Goal: Information Seeking & Learning: Learn about a topic

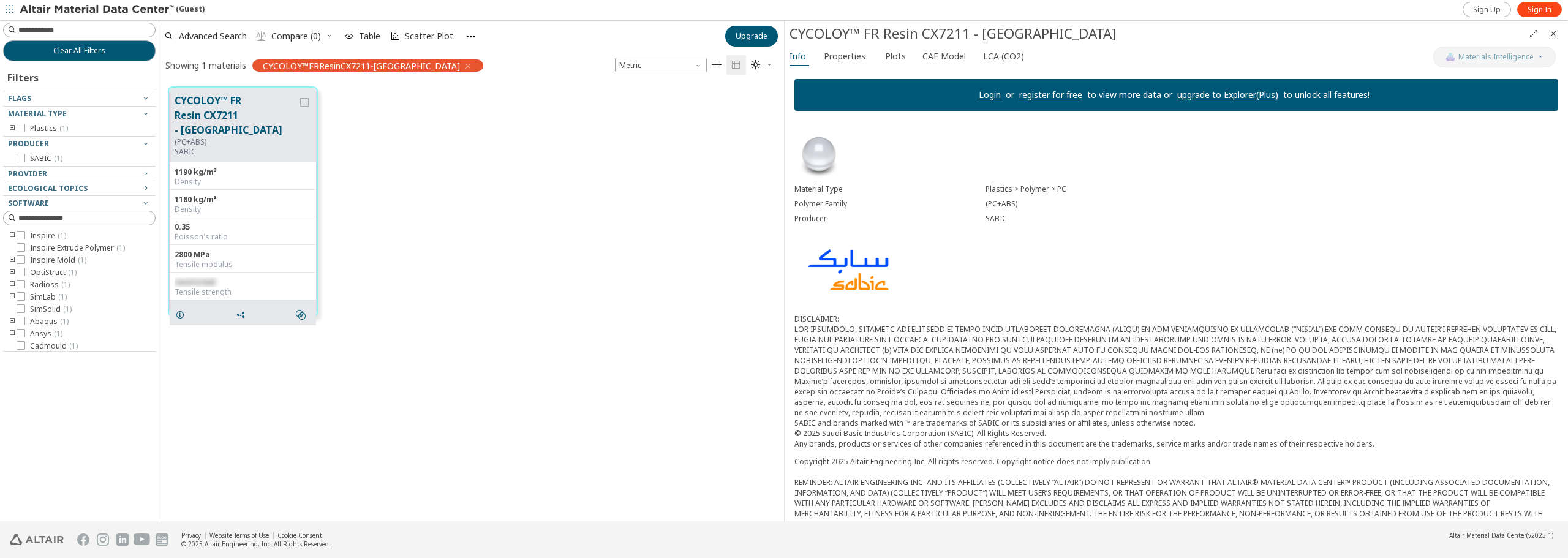
scroll to position [435, 615]
click at [64, 25] on input at bounding box center [81, 30] width 150 height 13
type input "********"
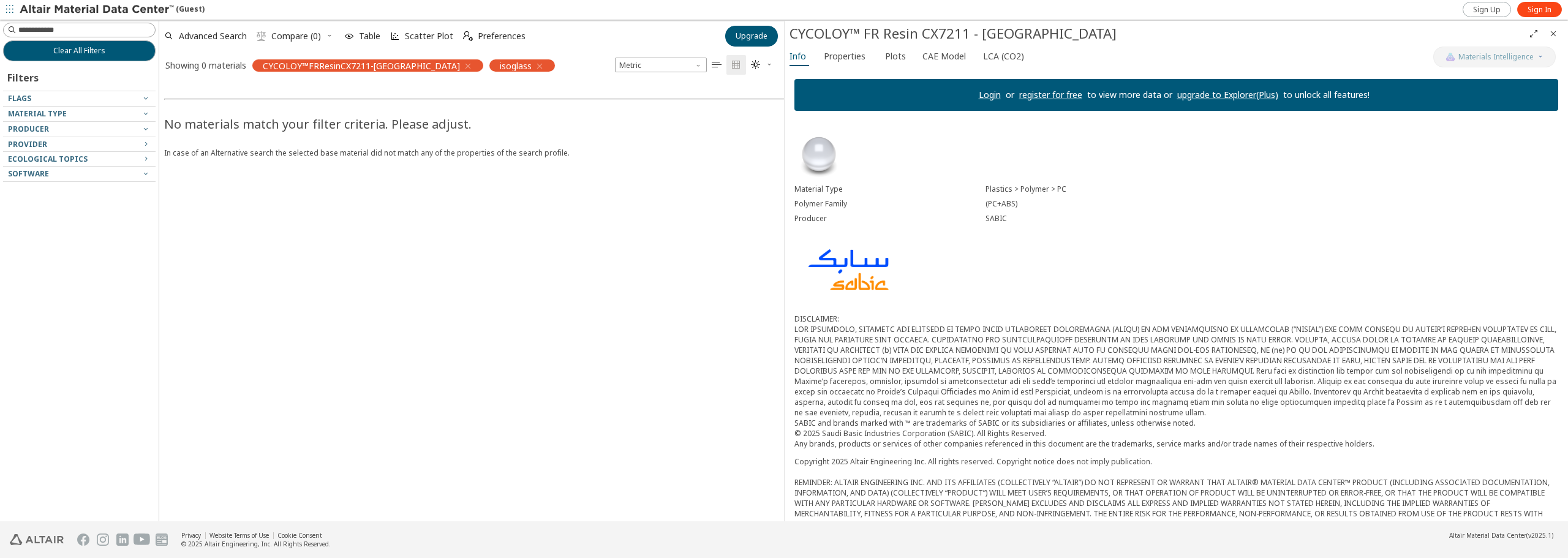
click at [463, 65] on icon "button" at bounding box center [468, 66] width 10 height 10
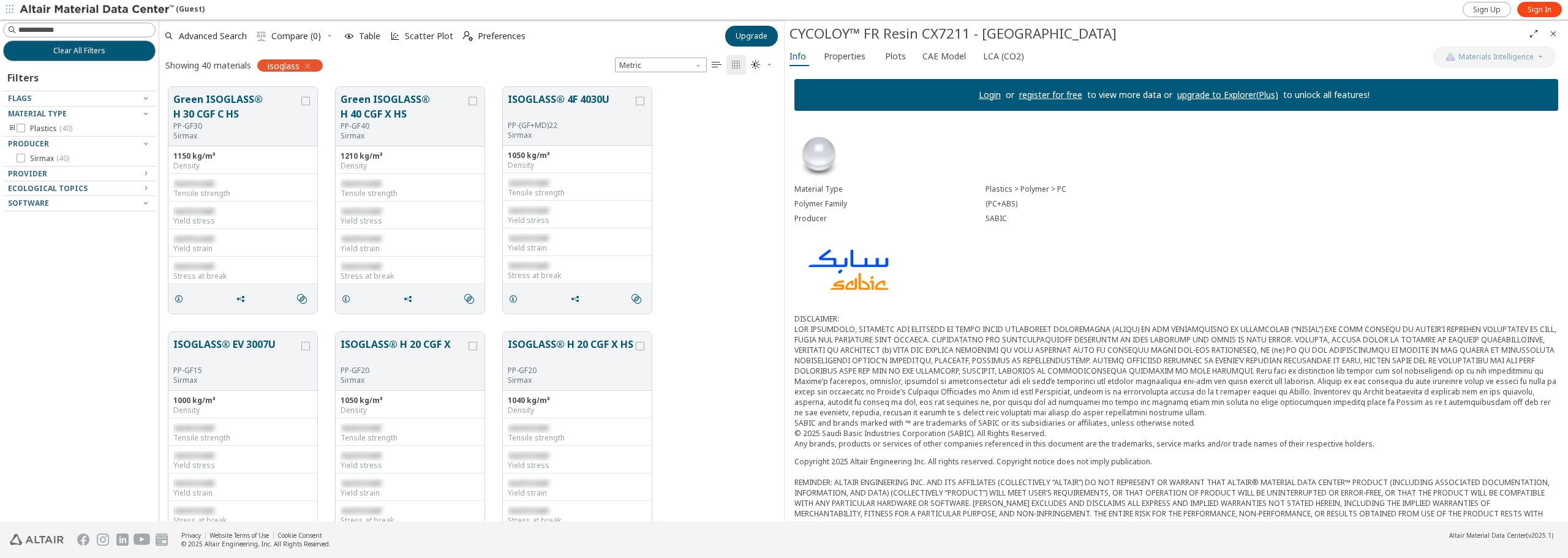
scroll to position [435, 615]
click at [1175, 7] on span "Sign In" at bounding box center [1540, 10] width 24 height 10
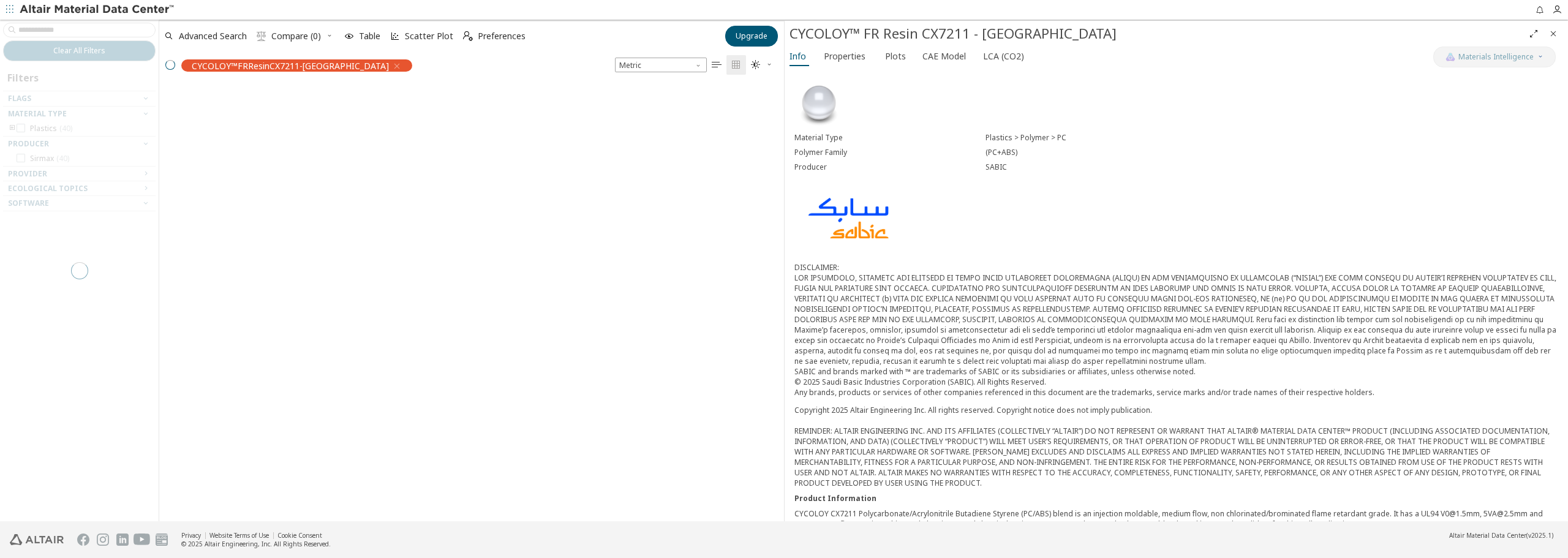
scroll to position [435, 615]
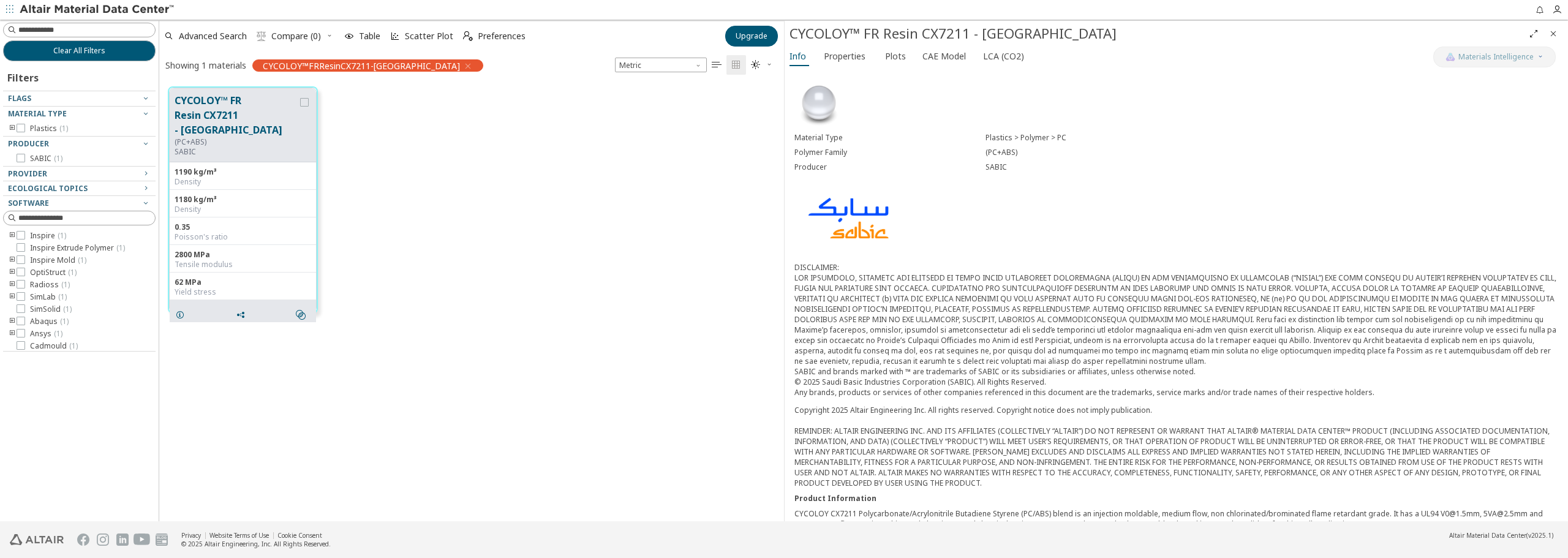
click at [463, 64] on icon "button" at bounding box center [468, 66] width 10 height 10
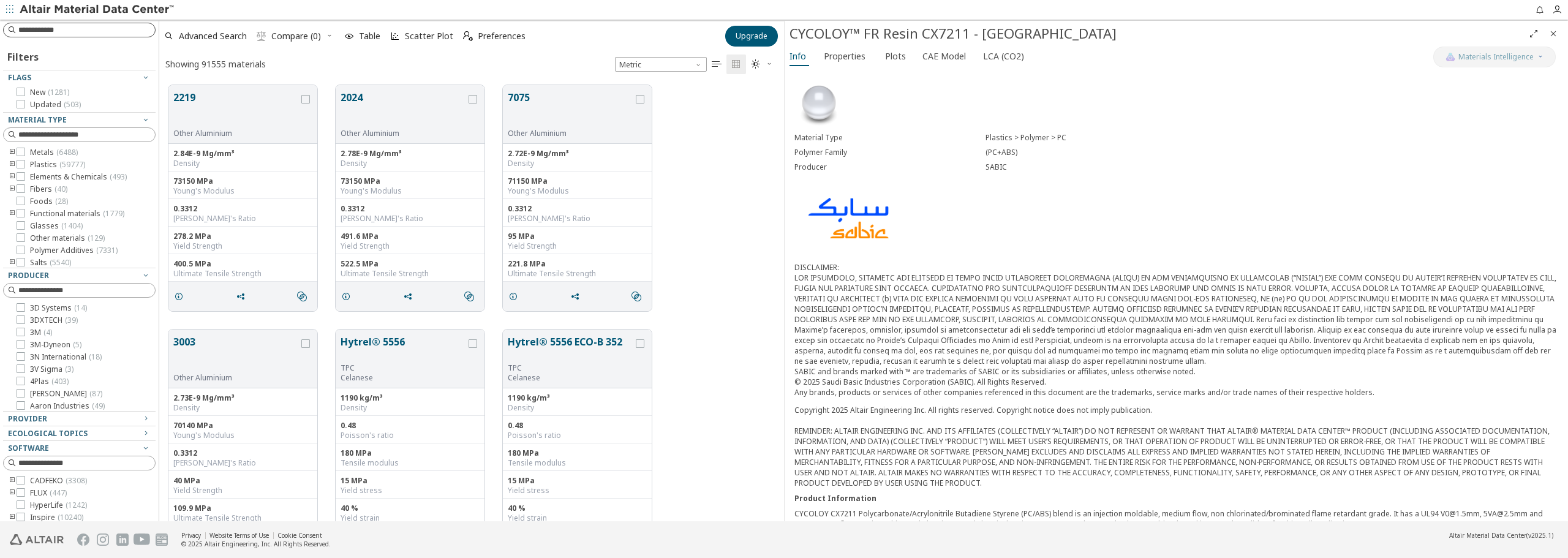
scroll to position [436, 615]
click at [101, 29] on input at bounding box center [87, 30] width 137 height 13
type input "********"
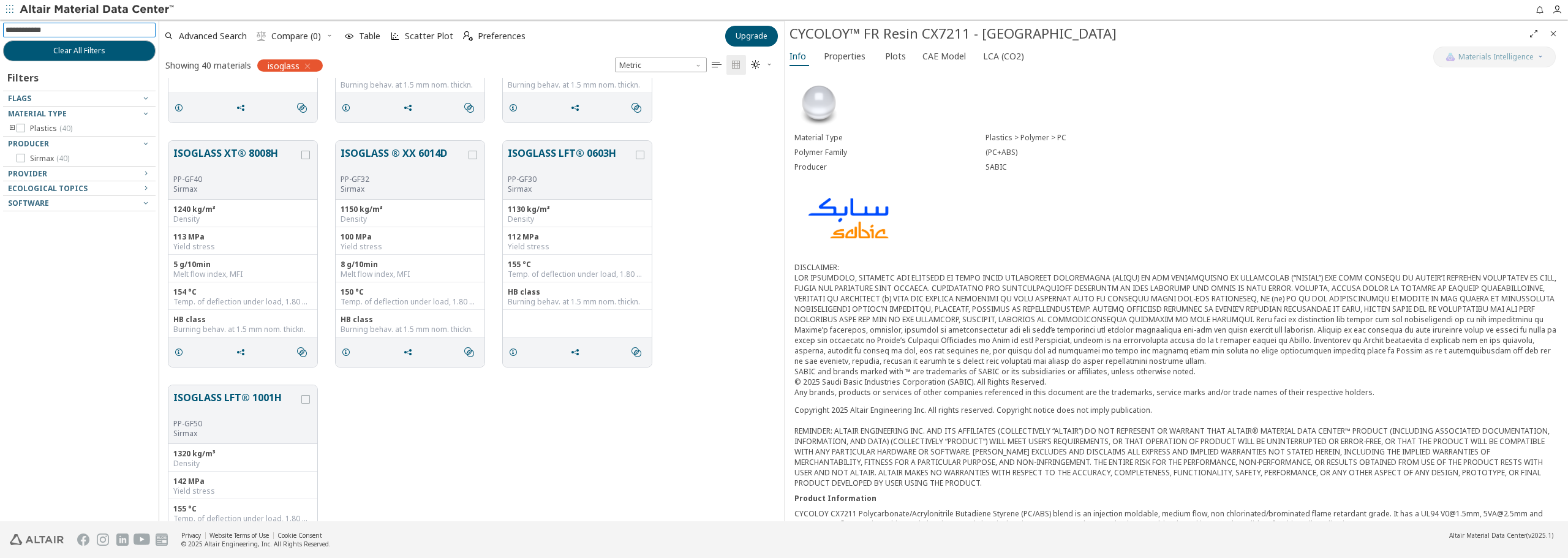
scroll to position [2942, 0]
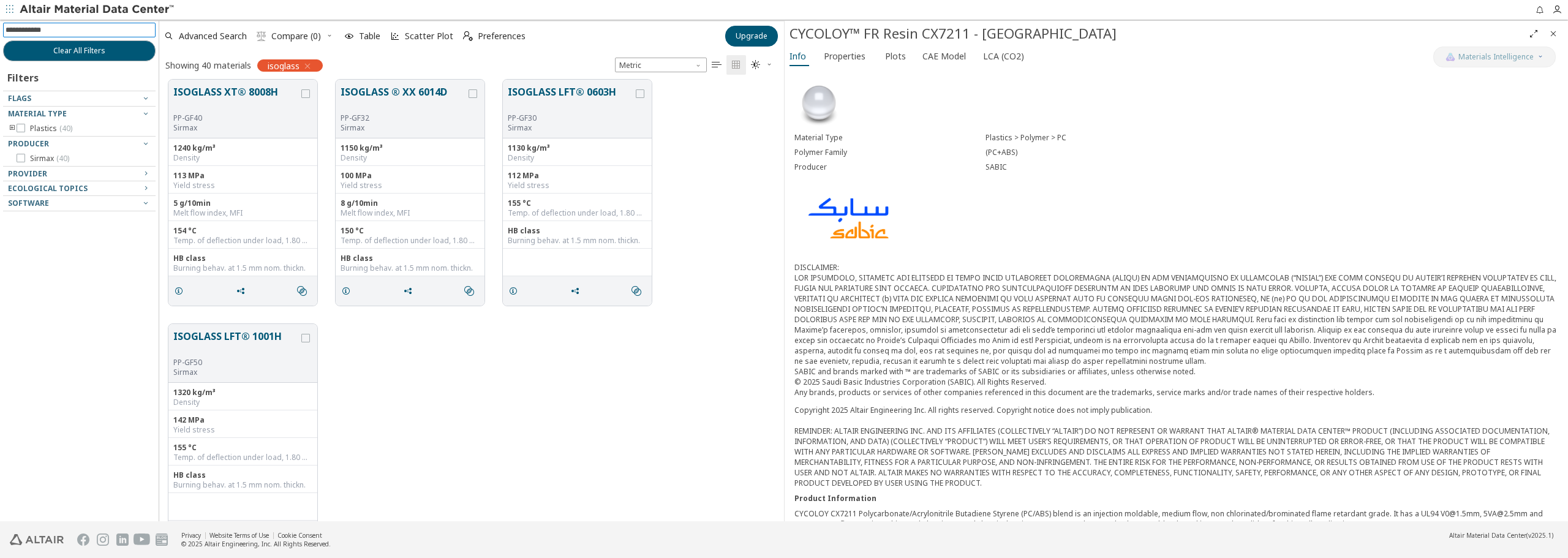
click at [307, 66] on icon "button" at bounding box center [308, 66] width 10 height 10
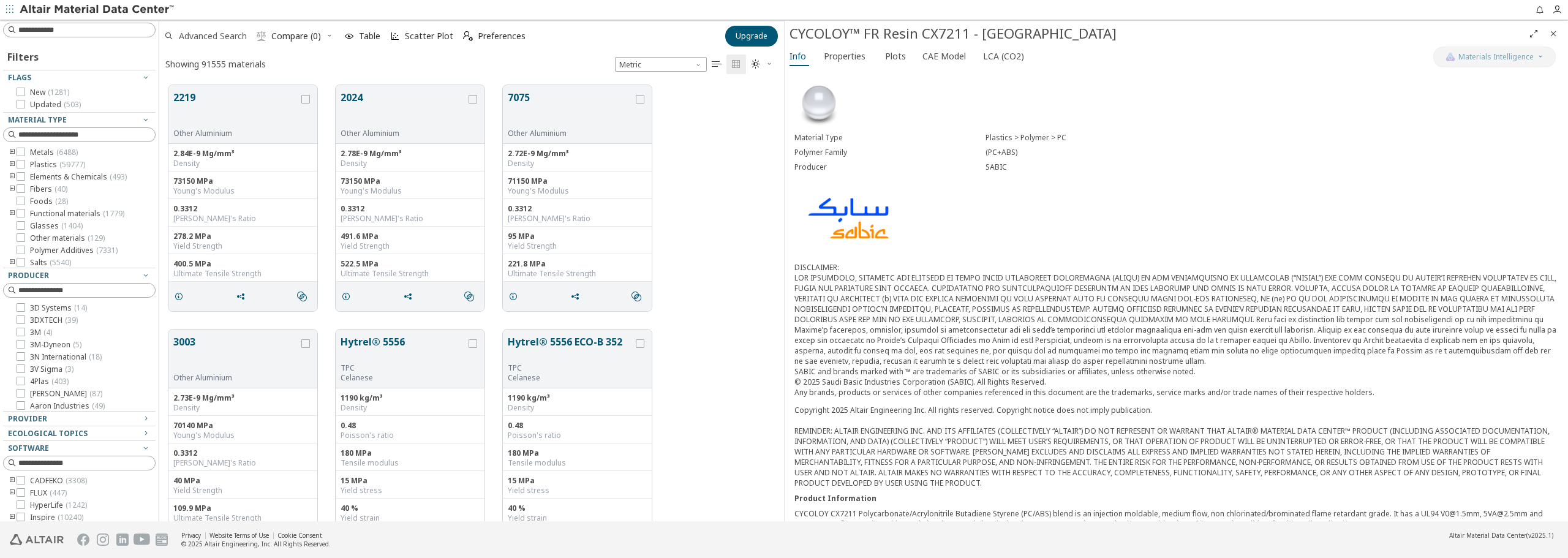
scroll to position [436, 615]
click at [228, 43] on span "Advanced Search" at bounding box center [205, 36] width 88 height 27
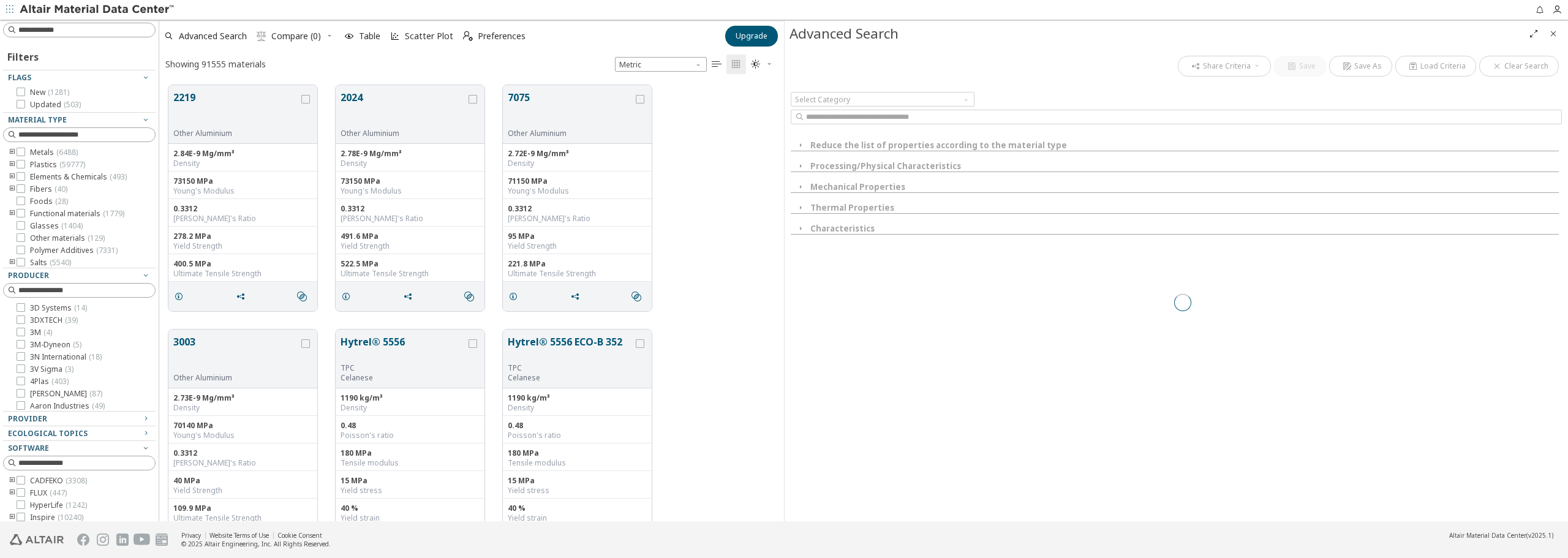
click at [803, 144] on div at bounding box center [1183, 303] width 784 height 500
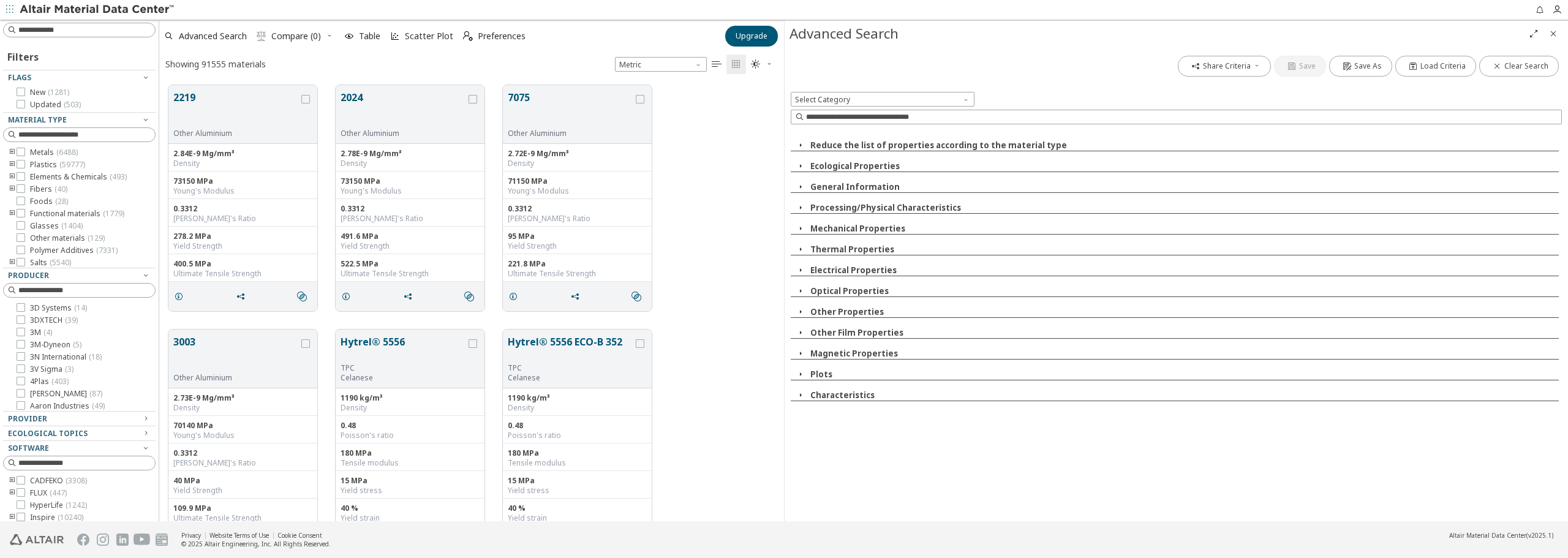
click at [803, 144] on icon "button" at bounding box center [801, 145] width 10 height 10
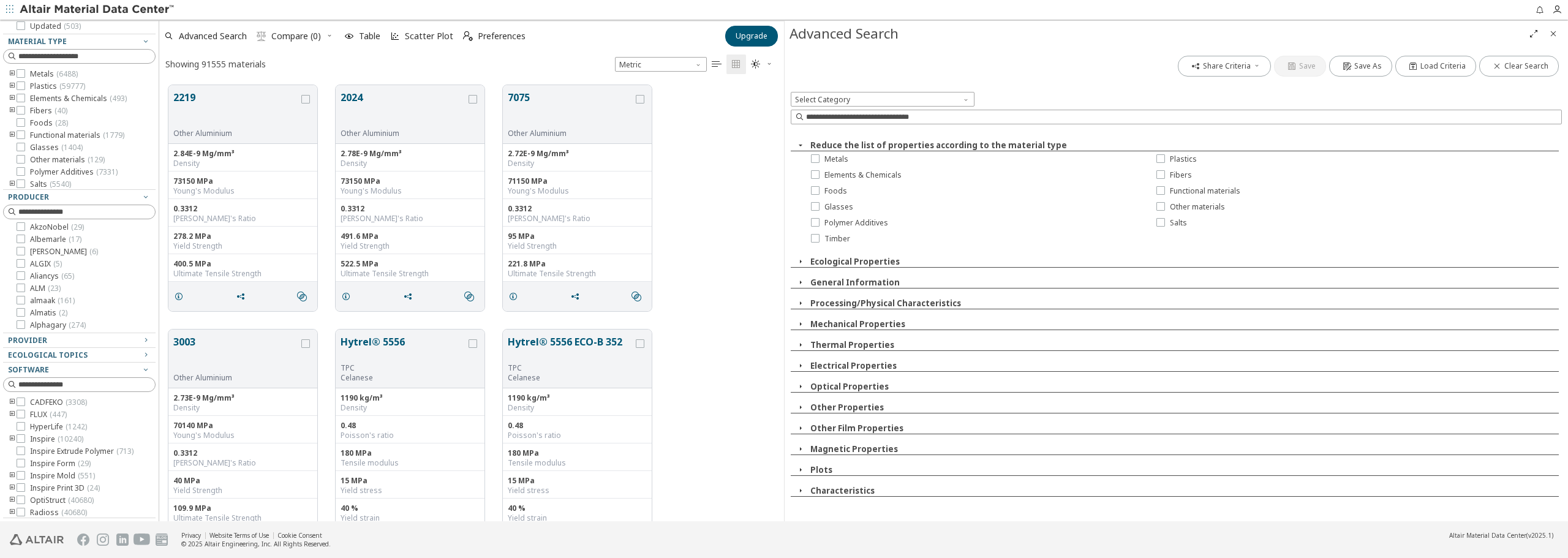
scroll to position [183, 0]
click at [141, 370] on icon "button" at bounding box center [146, 369] width 10 height 10
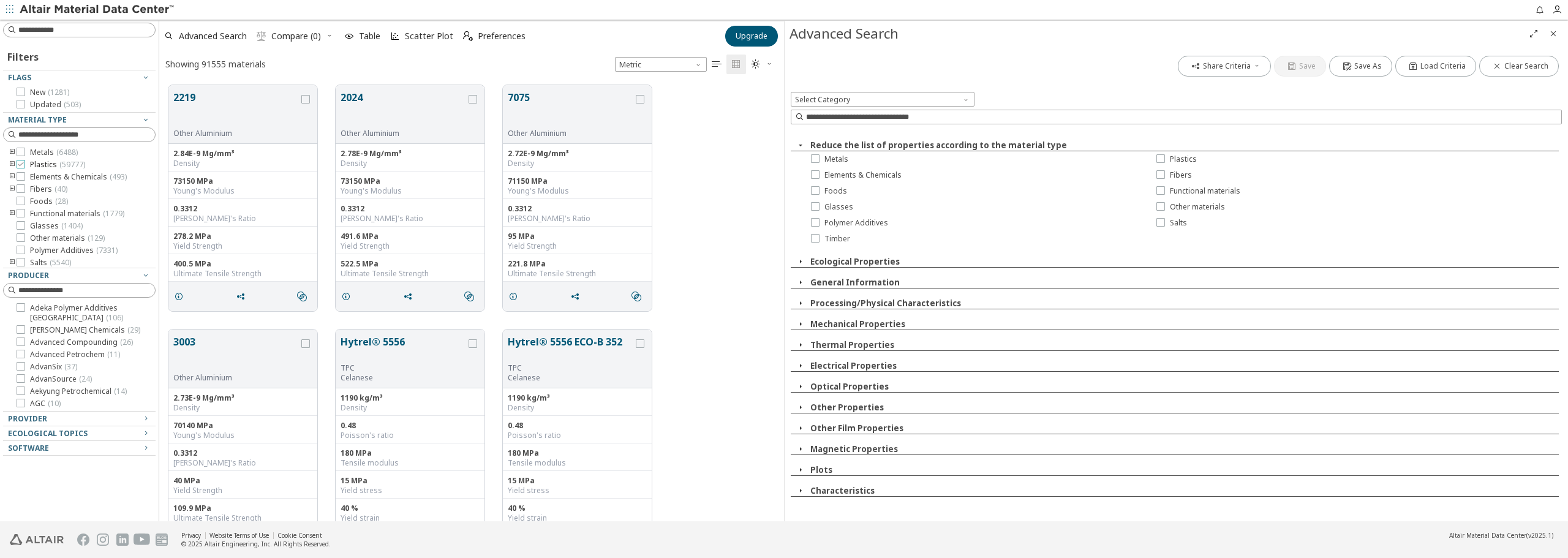
click at [22, 164] on icon at bounding box center [21, 164] width 8 height 8
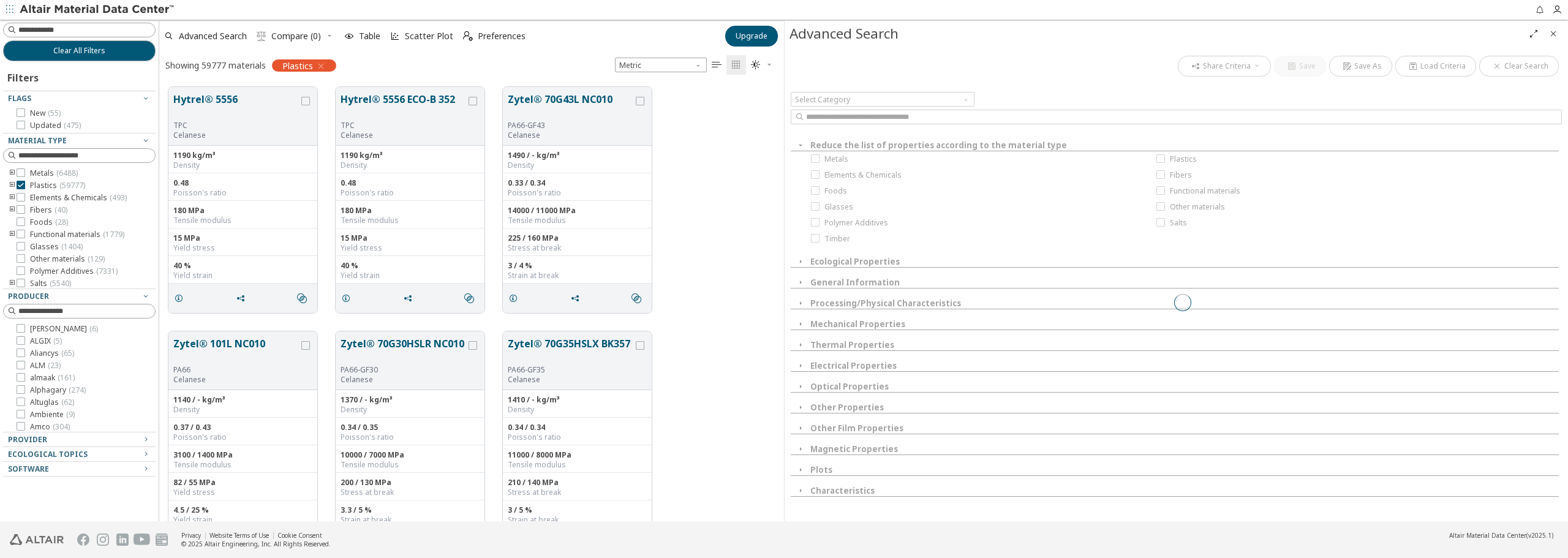
scroll to position [39, 0]
click at [22, 208] on icon at bounding box center [21, 209] width 8 height 8
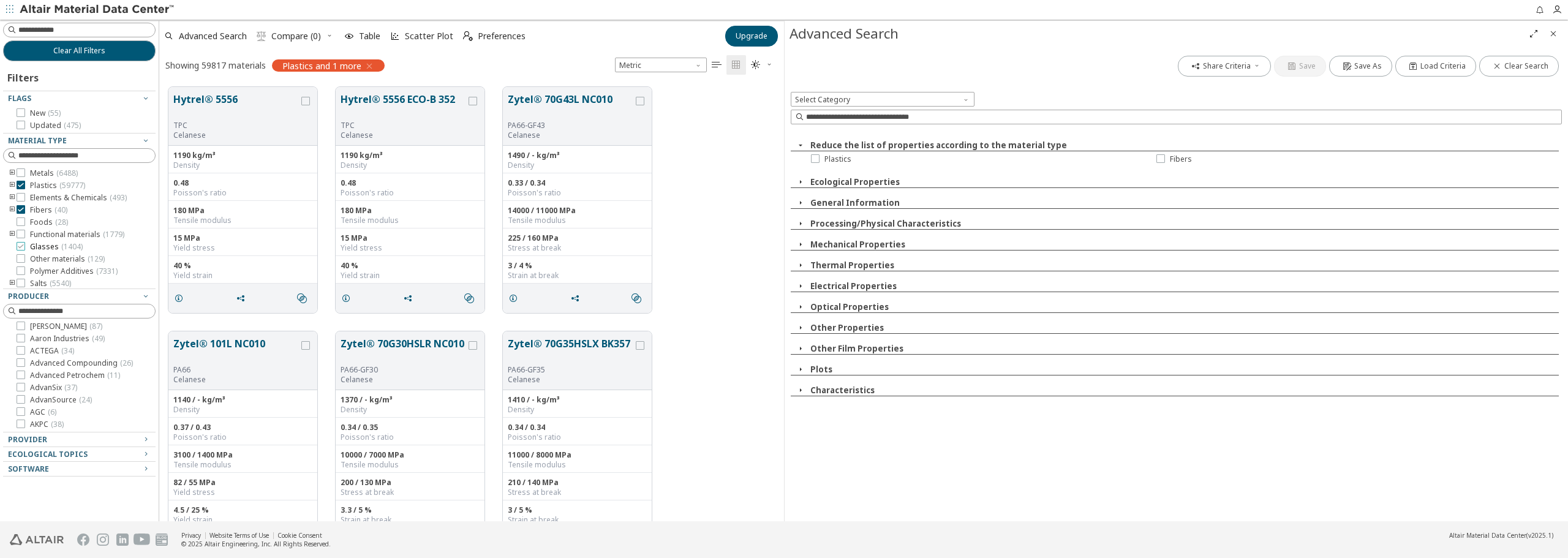
click at [22, 248] on icon at bounding box center [21, 246] width 8 height 8
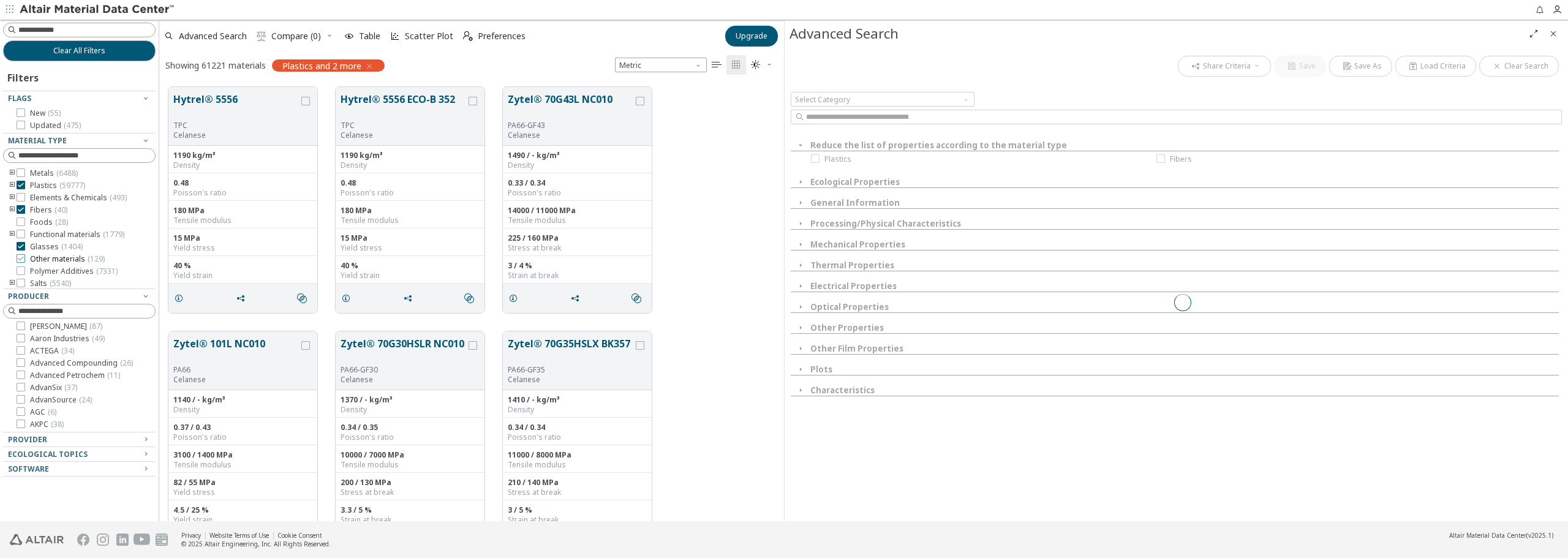
click at [22, 260] on icon at bounding box center [21, 259] width 8 height 8
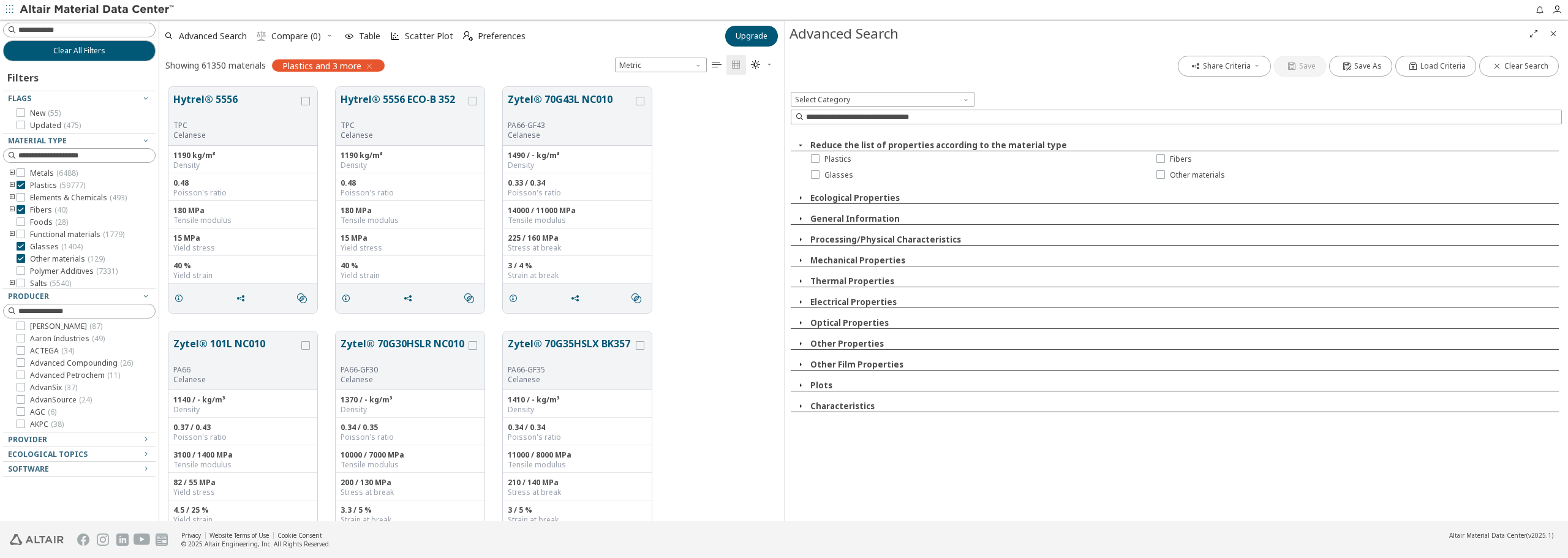
click at [801, 283] on icon "button" at bounding box center [801, 281] width 10 height 10
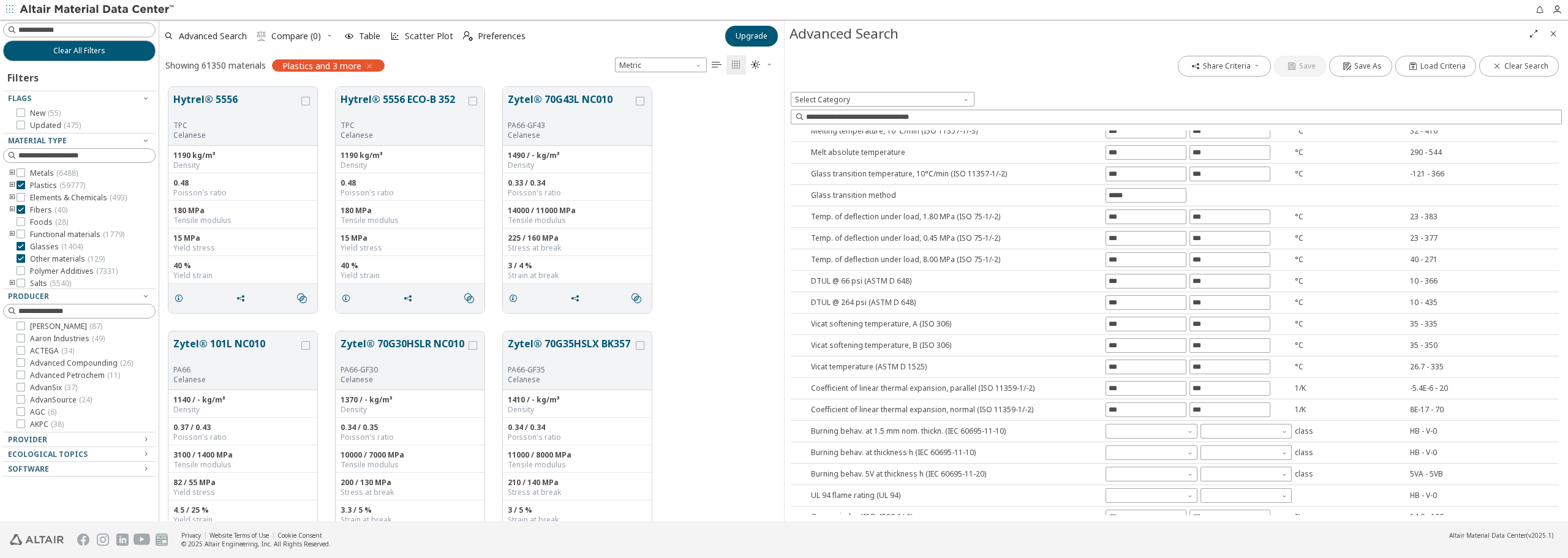
scroll to position [61, 0]
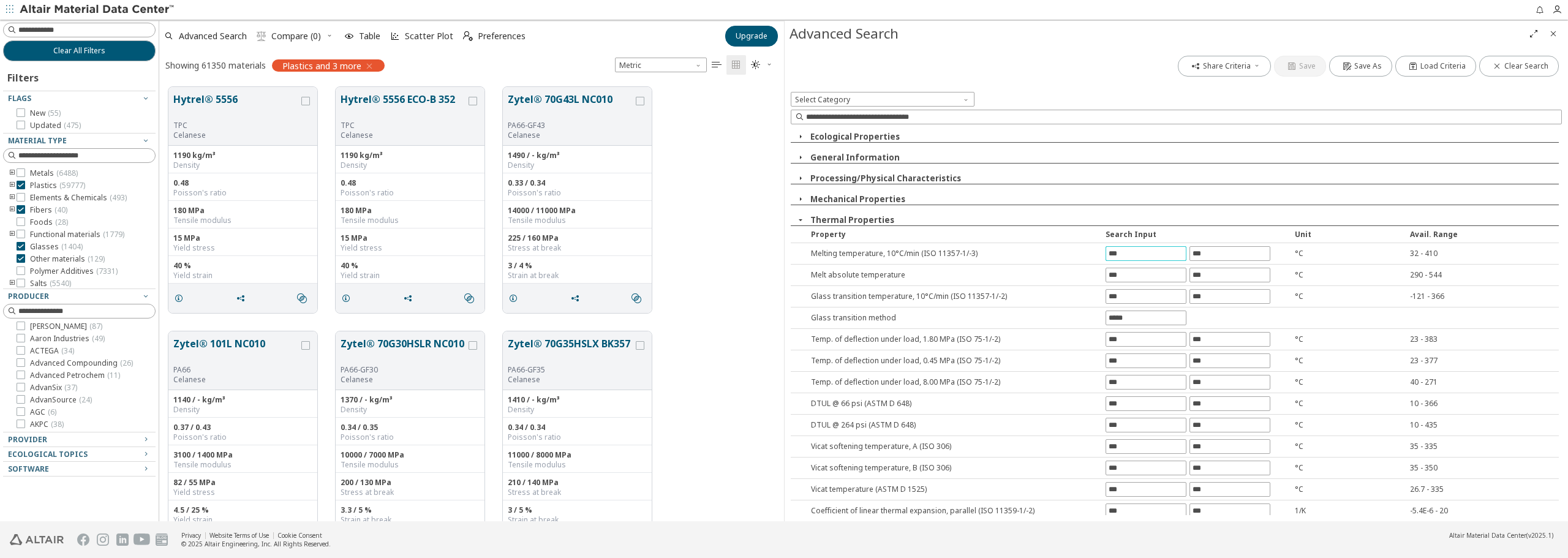
click at [1130, 260] on input "text" at bounding box center [1146, 254] width 80 height 13
type input "*"
type input "***"
click at [1245, 254] on div "Share Criteria Save Save As Load Criteria Clear Search Select Category Reduce t…" at bounding box center [1176, 284] width 784 height 475
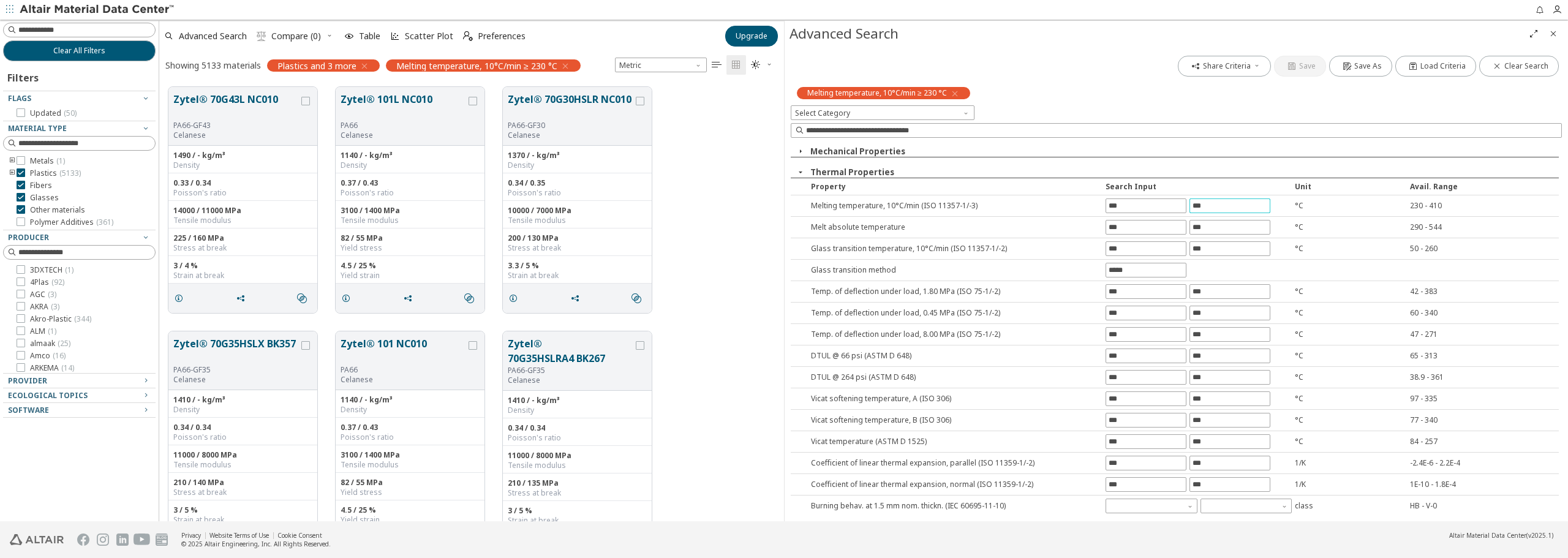
scroll to position [45, 0]
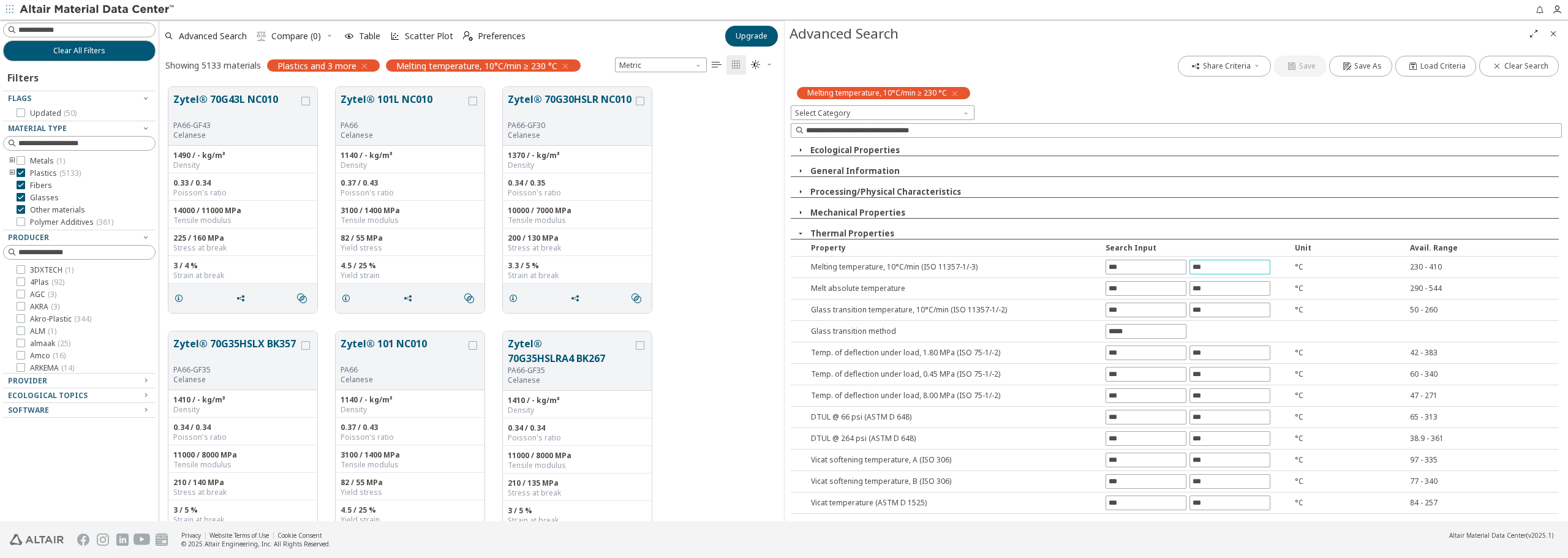
type input "***"
click at [800, 193] on div "Share Criteria Save Save As Load Criteria Clear Search Melting temperature, 10°…" at bounding box center [1176, 284] width 784 height 475
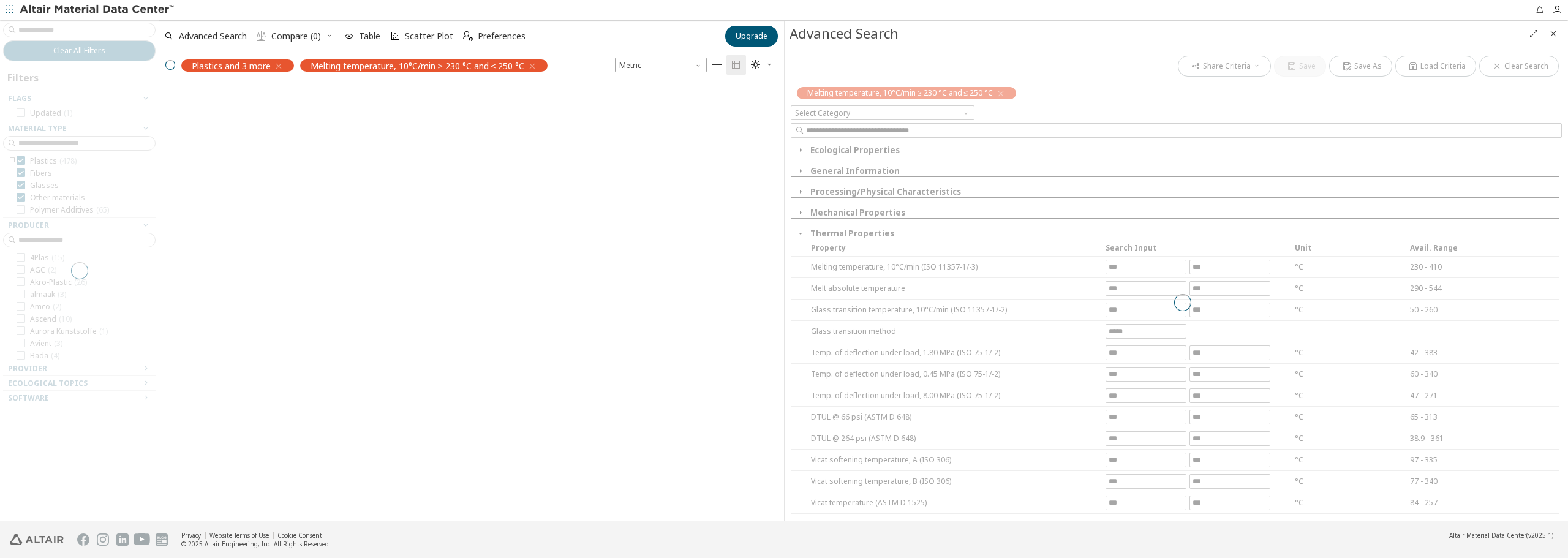
scroll to position [415, 615]
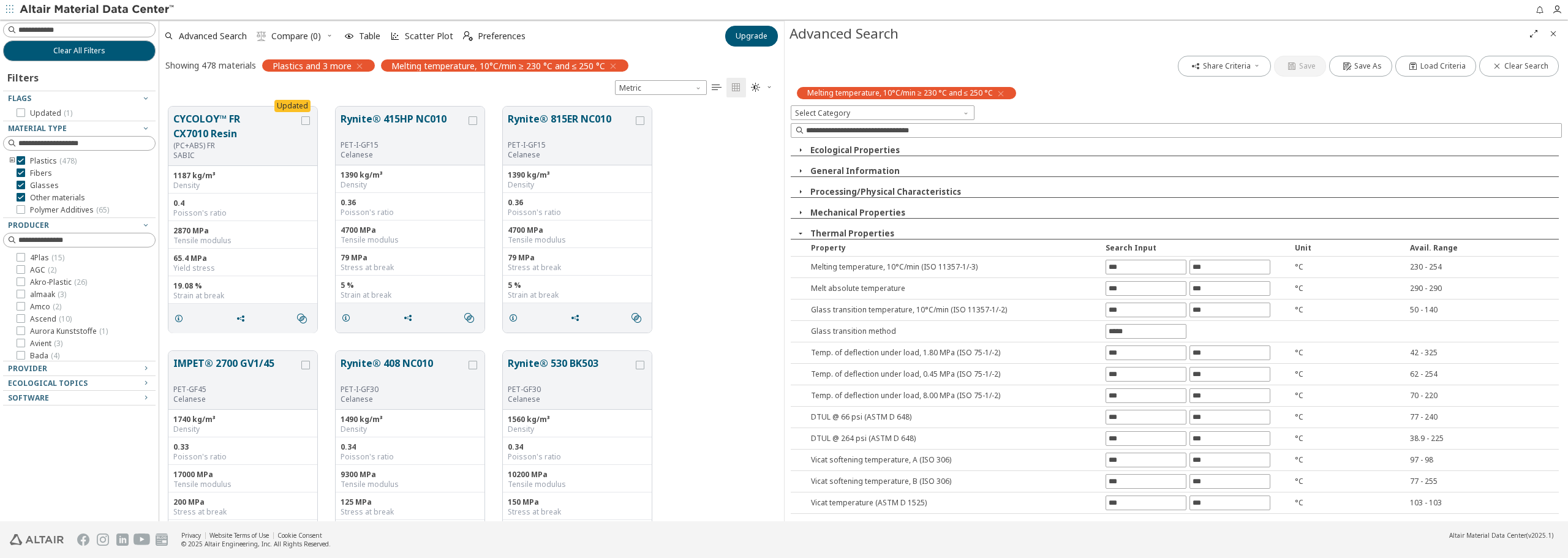
click at [800, 193] on icon "button" at bounding box center [801, 192] width 10 height 10
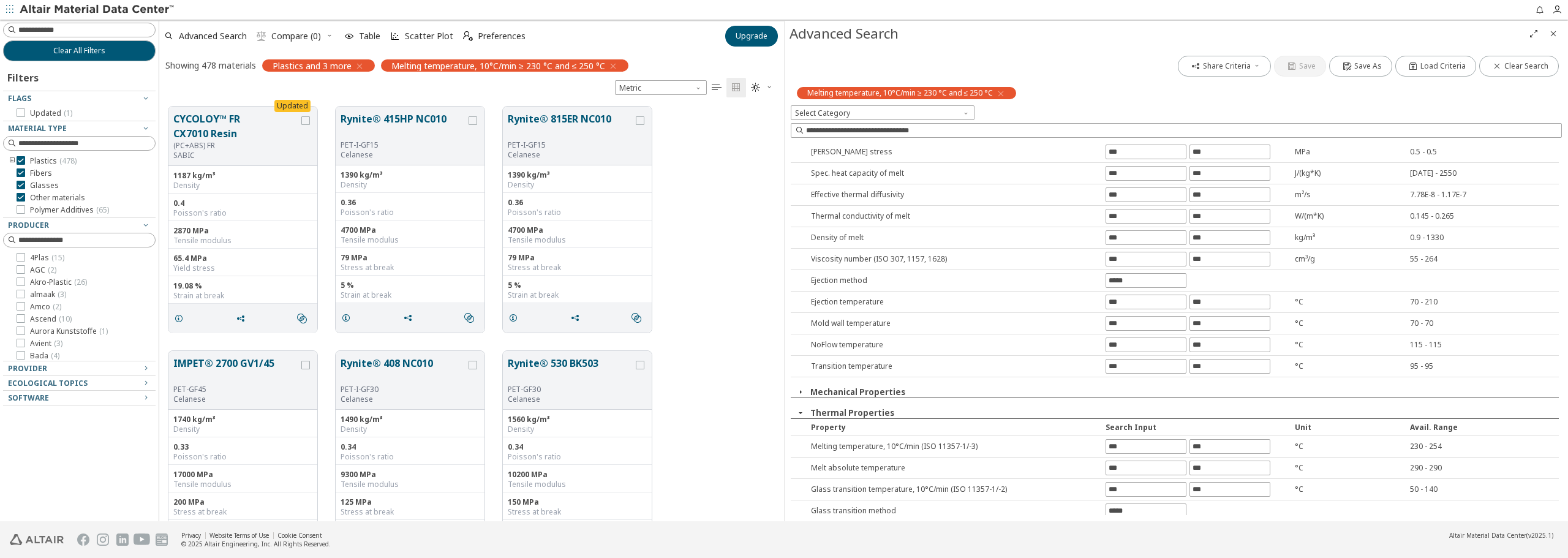
scroll to position [413, 0]
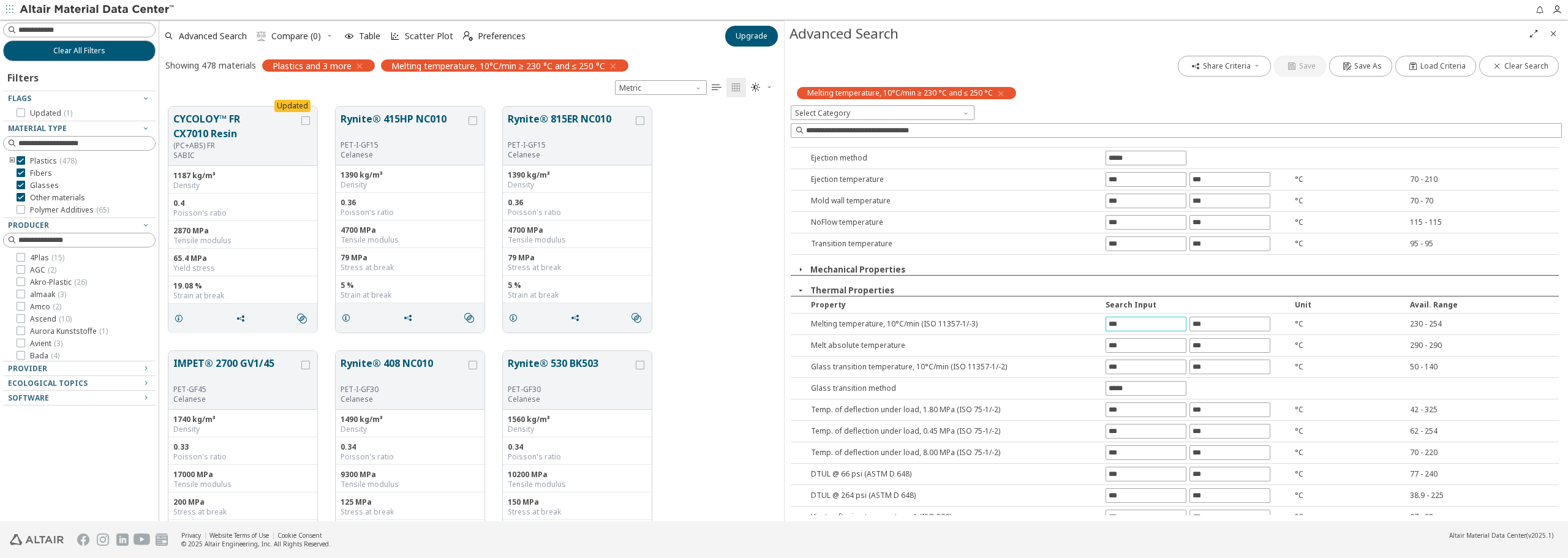
drag, startPoint x: 1137, startPoint y: 322, endPoint x: 1052, endPoint y: 321, distance: 85.0
click at [1052, 321] on div "Melting temperature , 10°C/min (ISO 11357-1/-3) *** *** °C 230 - 254" at bounding box center [1175, 324] width 768 height 22
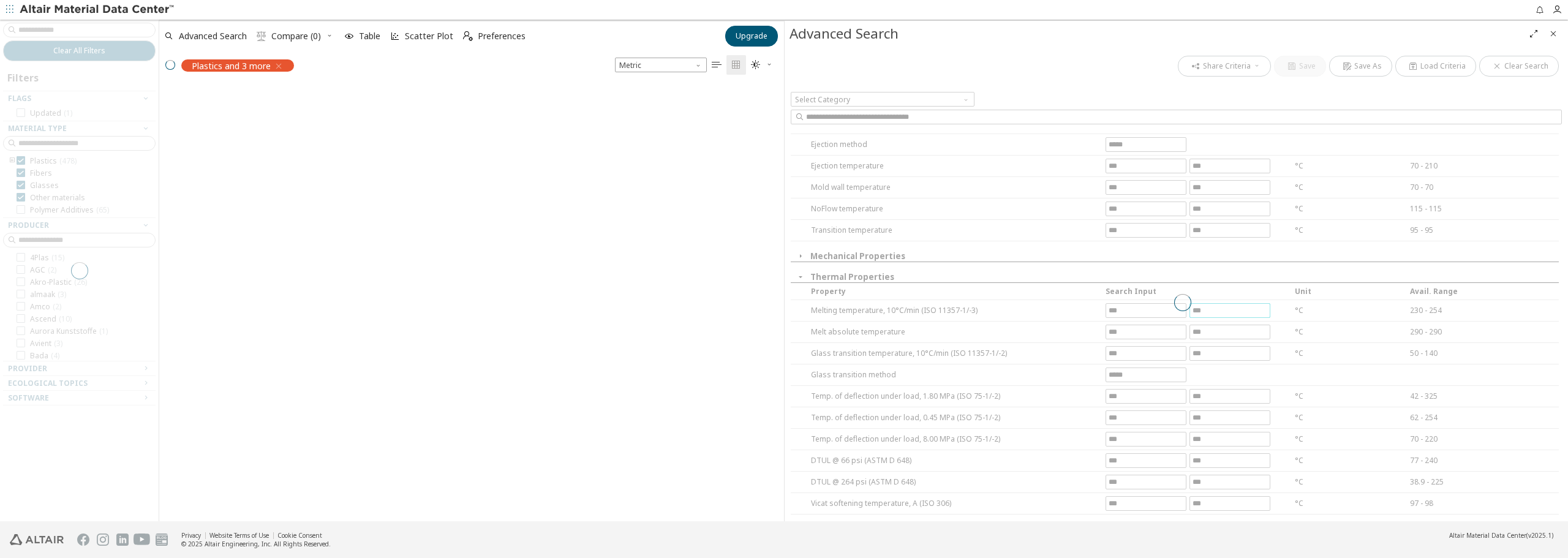
click at [1217, 329] on div "Share Criteria Save Save As Load Criteria Clear Search Select Category Reduce t…" at bounding box center [1176, 284] width 784 height 475
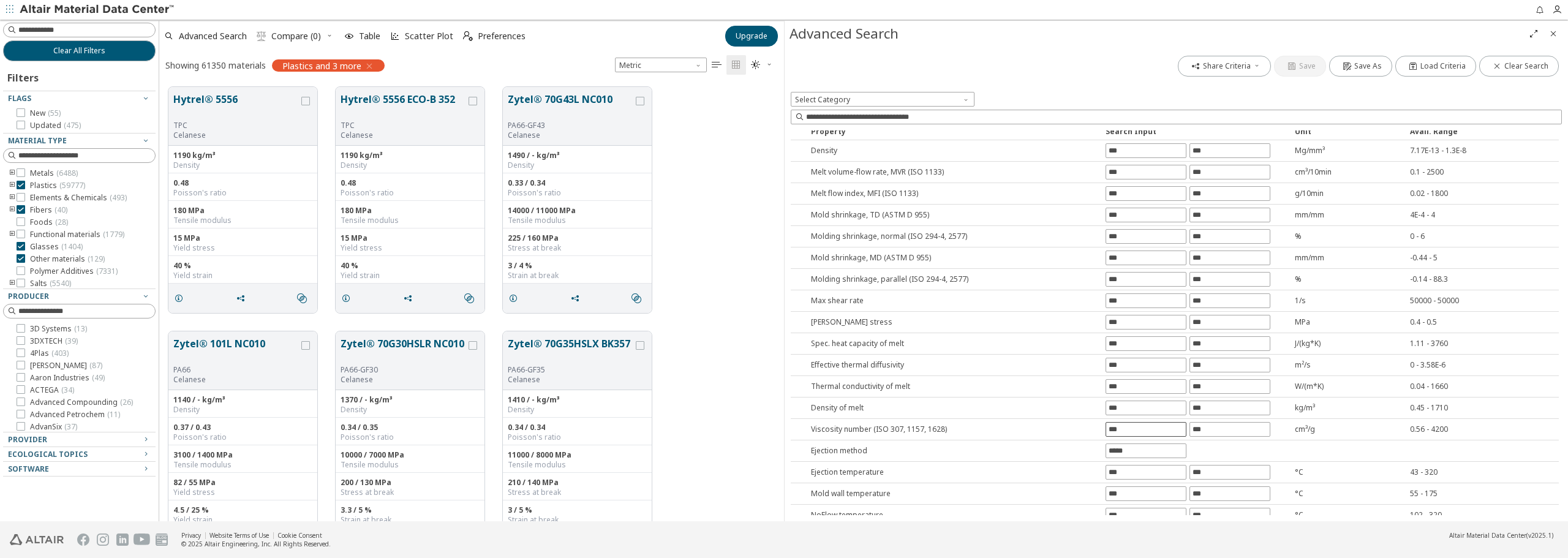
scroll to position [61, 0]
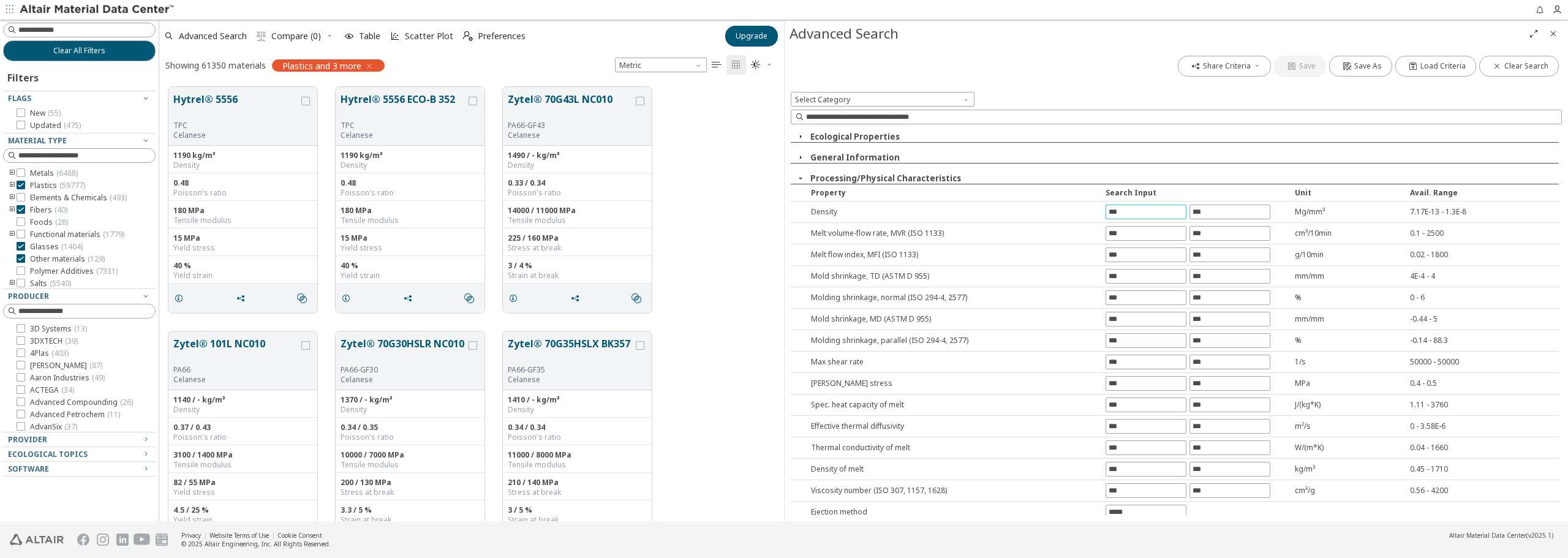
click at [1133, 210] on input "text" at bounding box center [1146, 212] width 80 height 13
type input "***"
click at [1230, 209] on div "Reduce the list of properties according to the material type Property Search In…" at bounding box center [1176, 323] width 771 height 385
type input "***"
drag, startPoint x: 1138, startPoint y: 213, endPoint x: 1108, endPoint y: 213, distance: 30.0
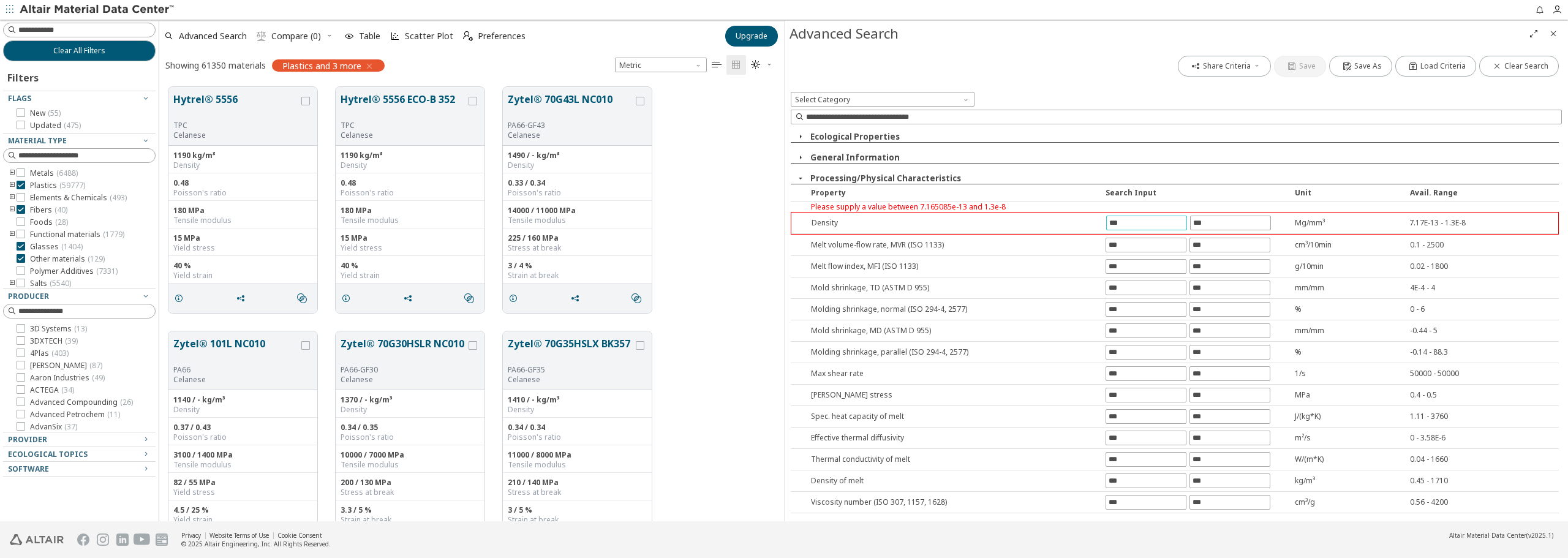
click at [1108, 213] on div "Density *** *** Mg/mm³ 7.17E-13 - 1.3E-8" at bounding box center [1175, 224] width 767 height 22
click at [1138, 232] on input "text" at bounding box center [1146, 234] width 80 height 13
type input "*"
click at [1225, 239] on div "Share Criteria Save Save As Load Criteria Clear Search Select Category Reduce t…" at bounding box center [1176, 284] width 784 height 475
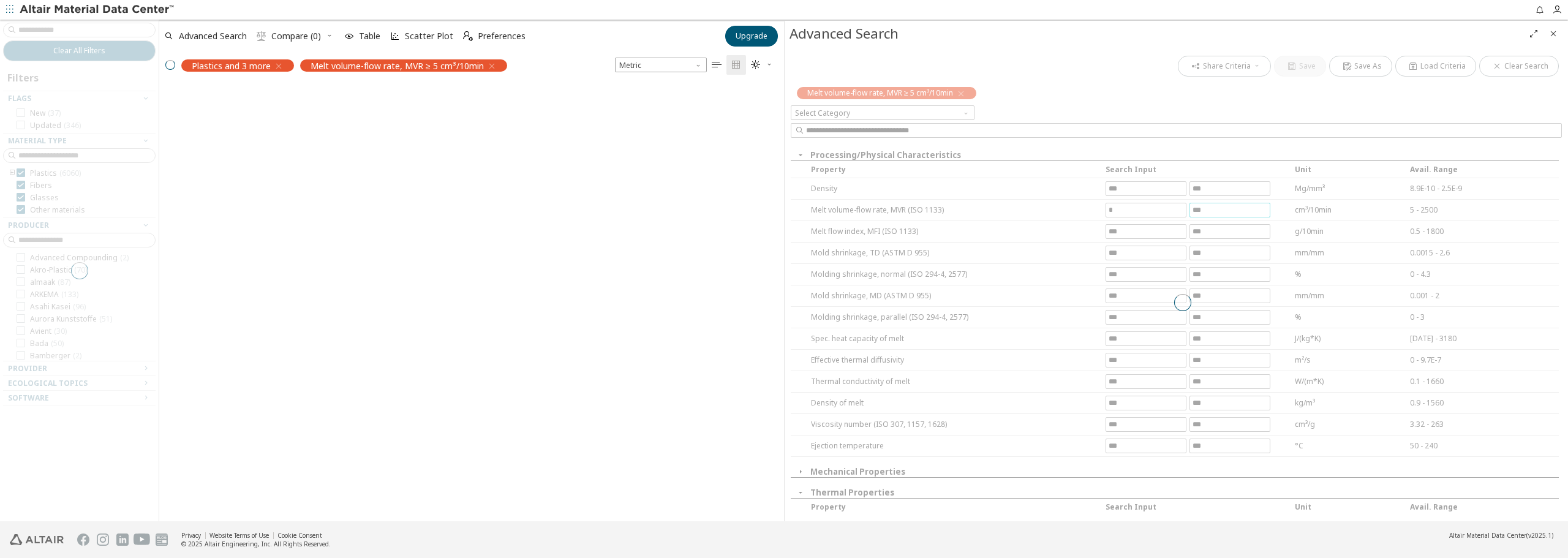
scroll to position [45, 0]
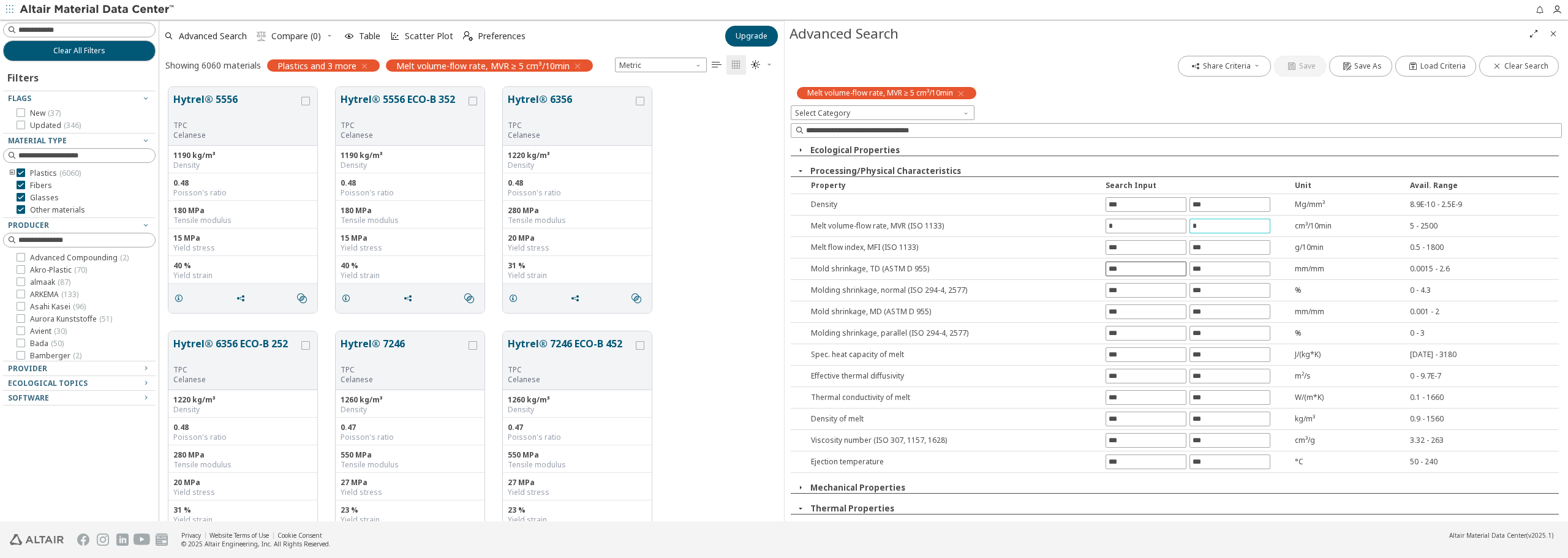
type input "*"
click at [1120, 269] on div "Share Criteria Save Save As Load Criteria Clear Search Melt volume-flow rate, M…" at bounding box center [1176, 284] width 784 height 475
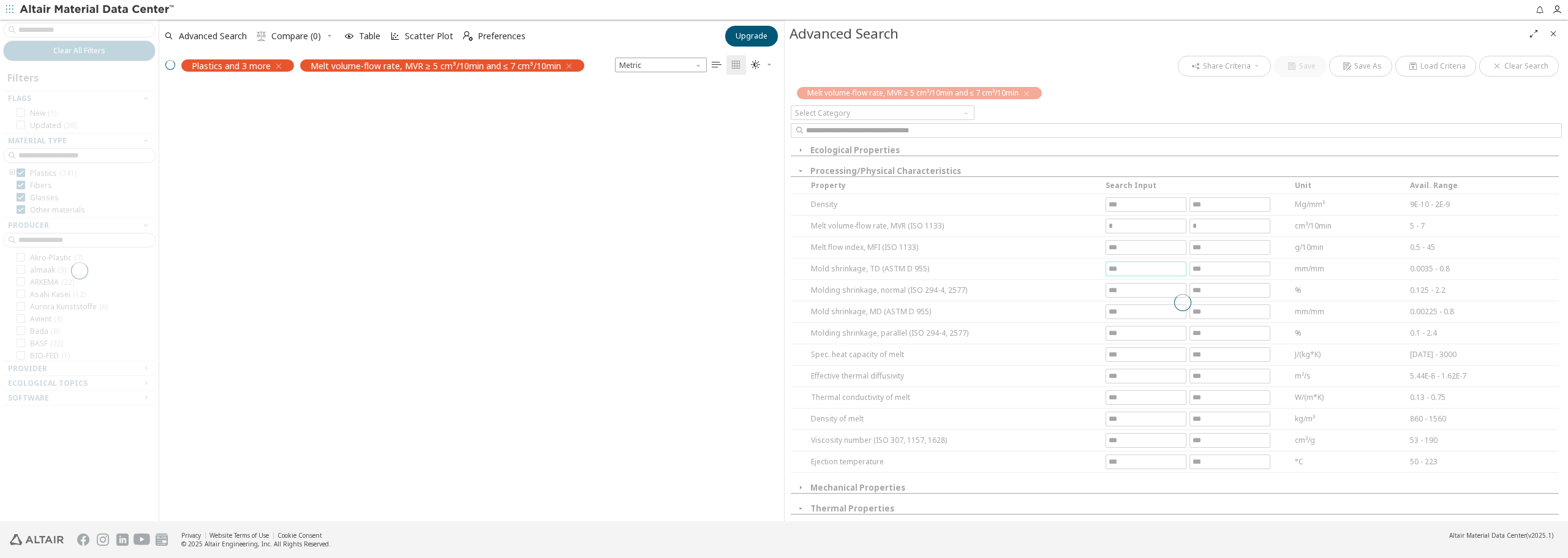
scroll to position [415, 615]
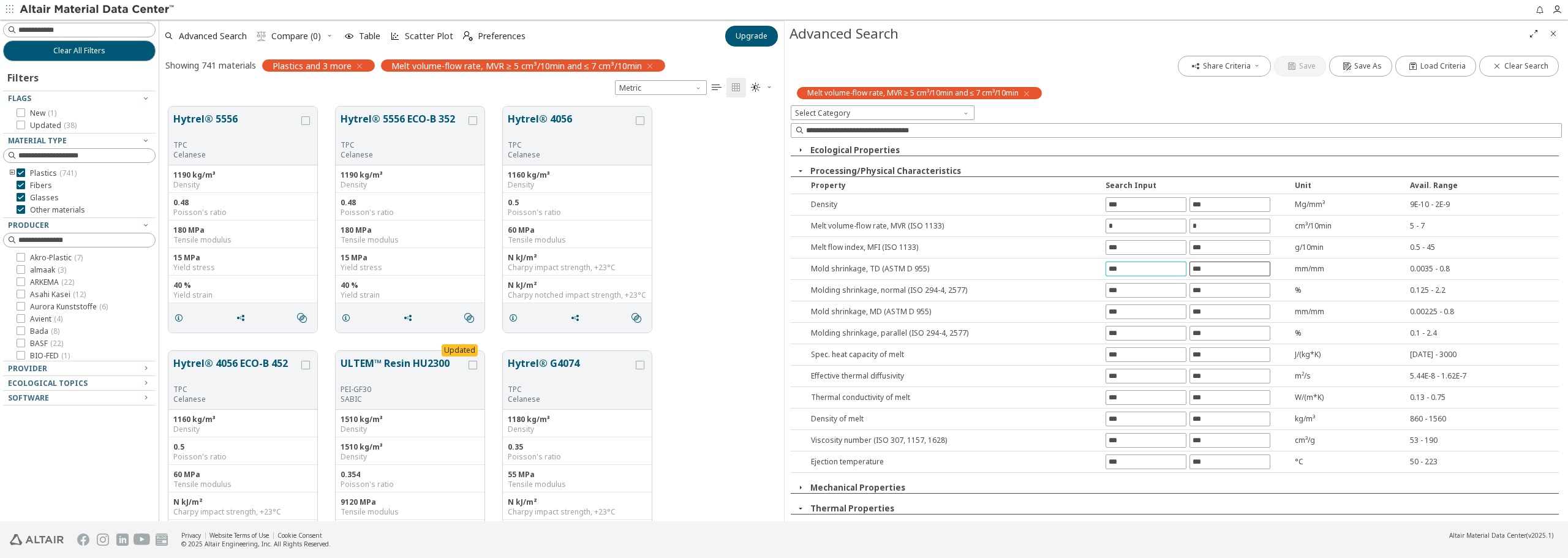
type input "***"
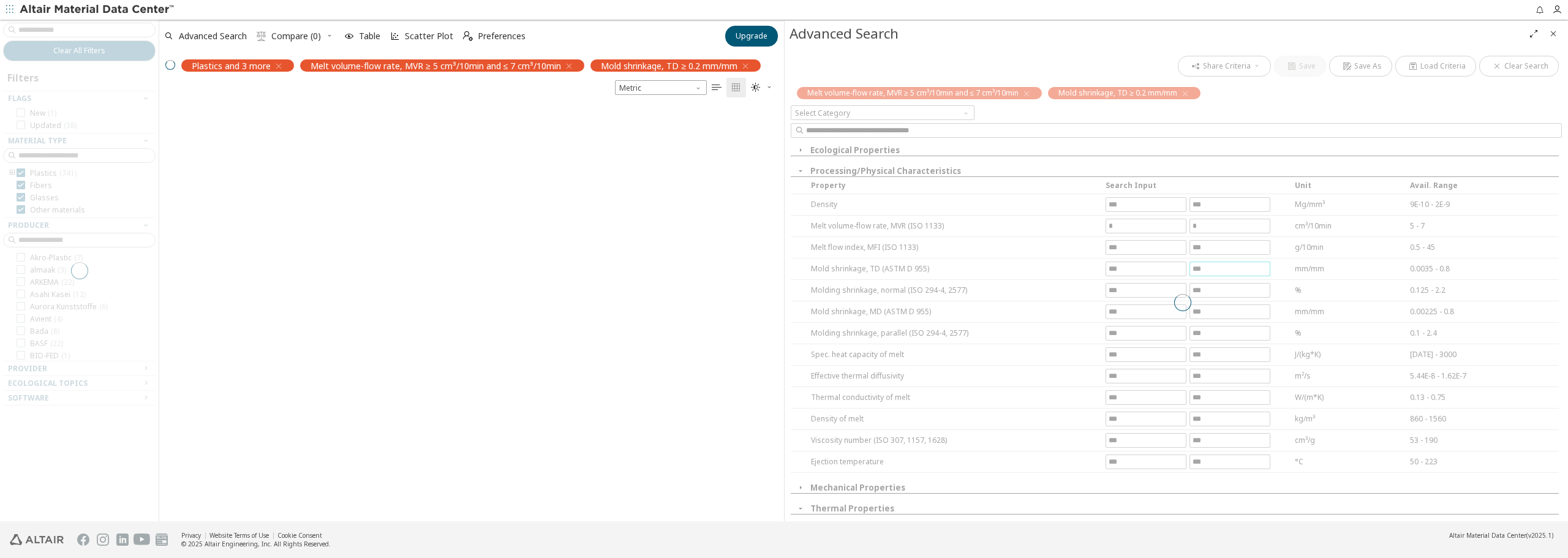
click at [1219, 270] on div "Share Criteria Save Save As Load Criteria Clear Search Melt volume-flow rate, M…" at bounding box center [1176, 284] width 784 height 475
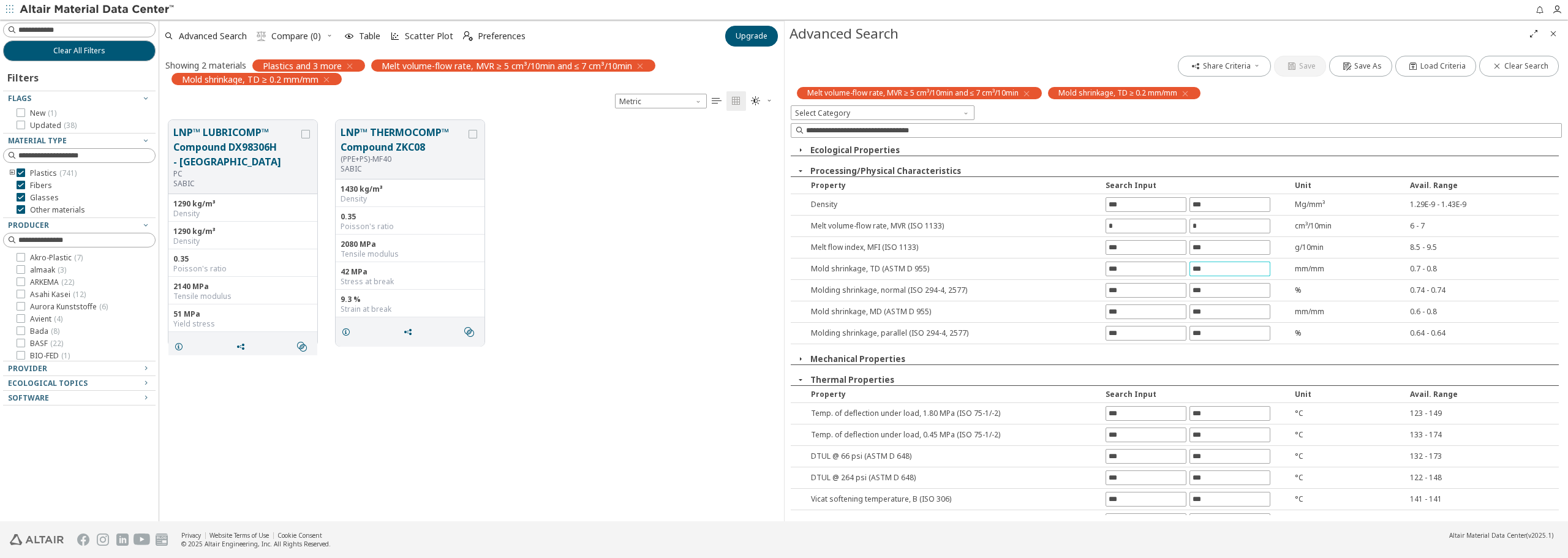
scroll to position [401, 615]
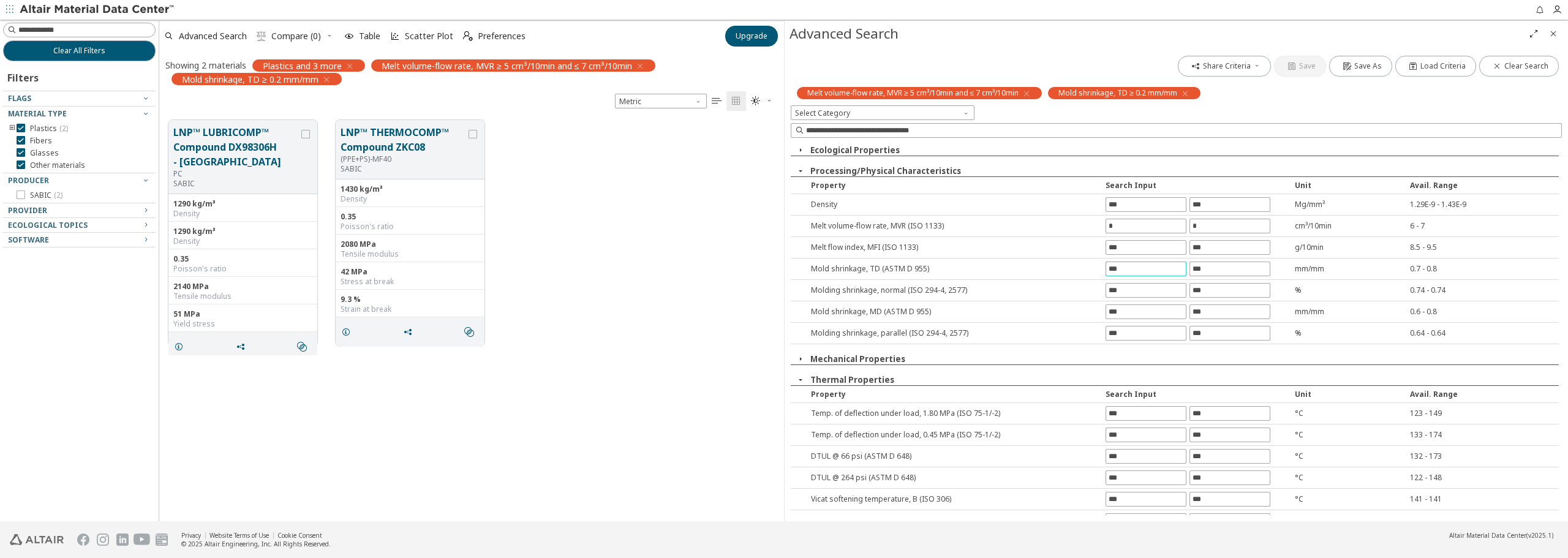
drag, startPoint x: 1136, startPoint y: 269, endPoint x: 1080, endPoint y: 264, distance: 56.2
click at [1080, 264] on div "Mold shrinkage , TD (ASTM D 955) *** mm/mm 0.7 - 0.8" at bounding box center [1175, 269] width 768 height 22
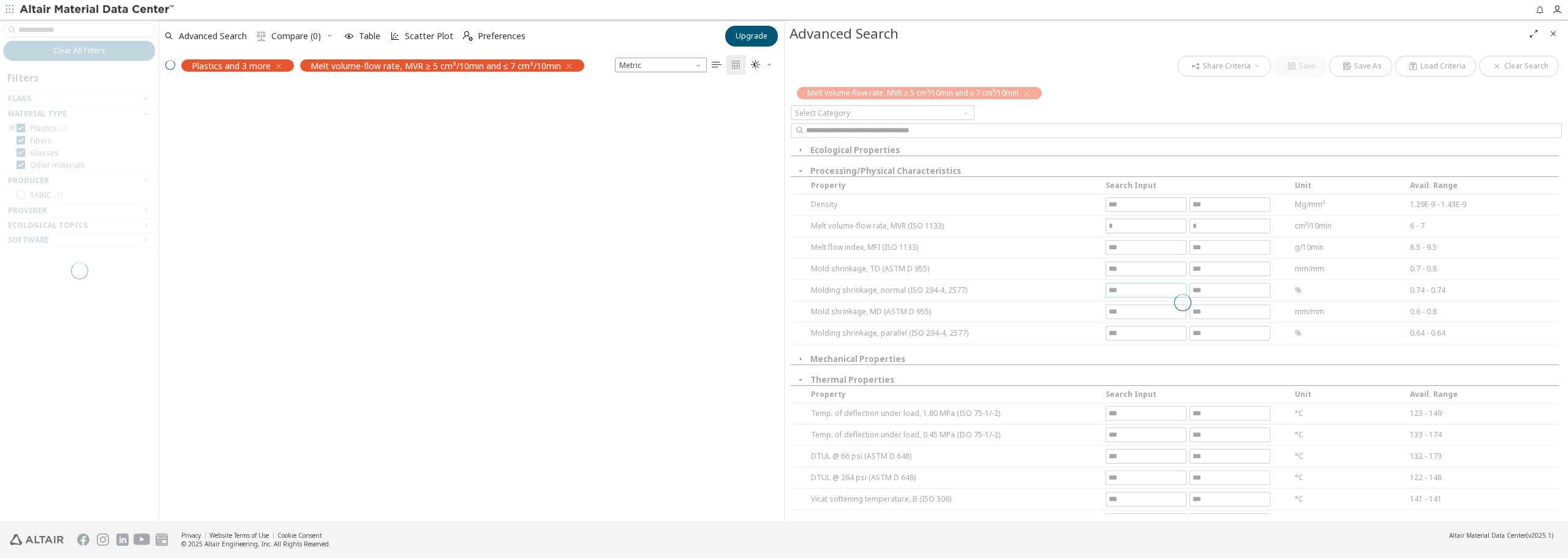
click at [1124, 293] on div "Share Criteria Save Save As Load Criteria Clear Search Melt volume-flow rate, M…" at bounding box center [1176, 284] width 784 height 475
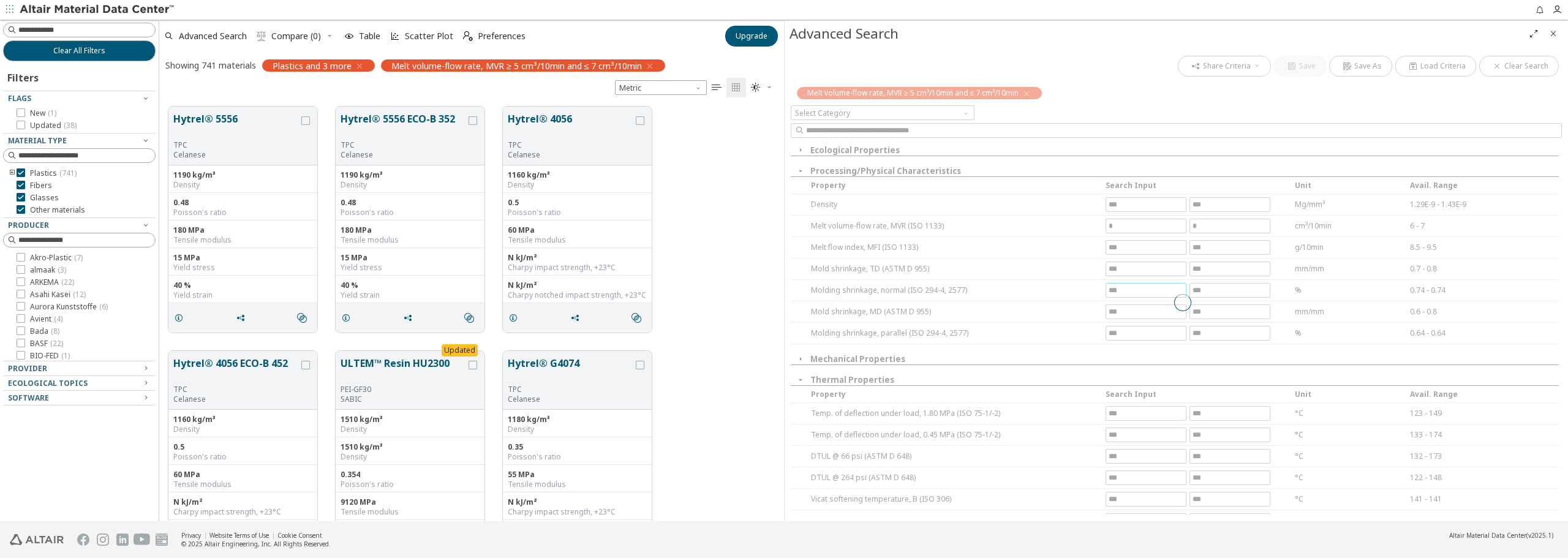
scroll to position [415, 615]
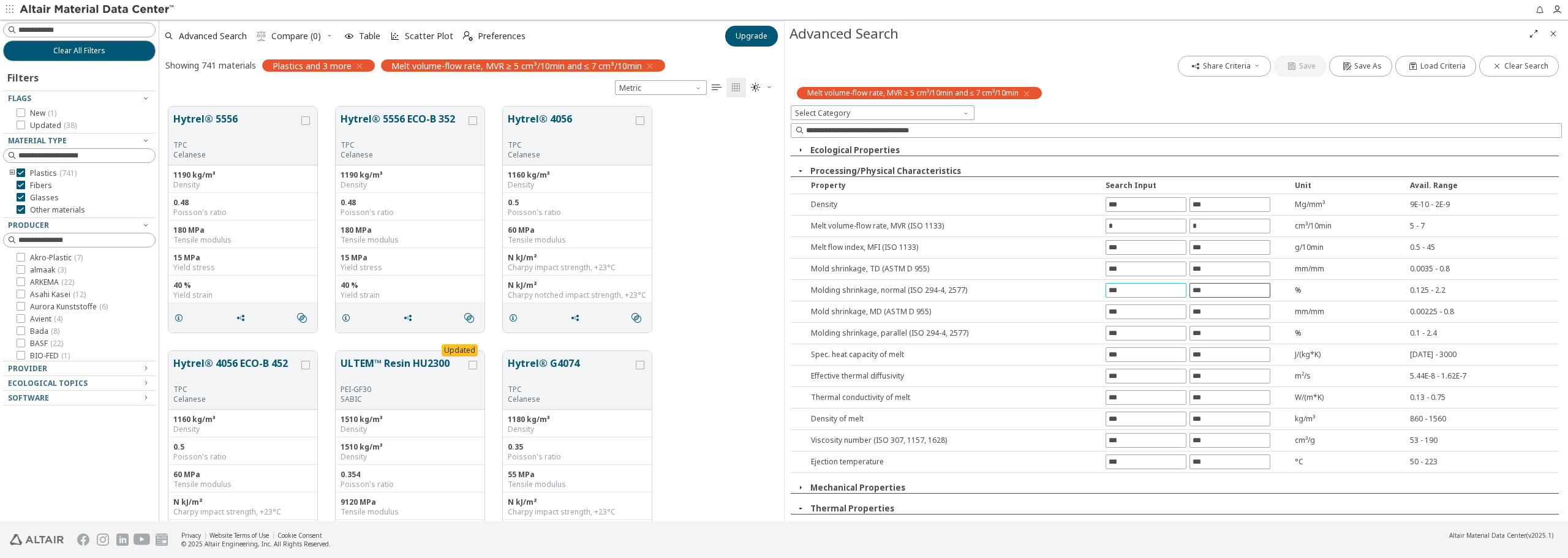
type input "***"
click at [1206, 293] on div "Share Criteria Save Save As Load Criteria Clear Search Melt volume-flow rate, M…" at bounding box center [1176, 284] width 784 height 475
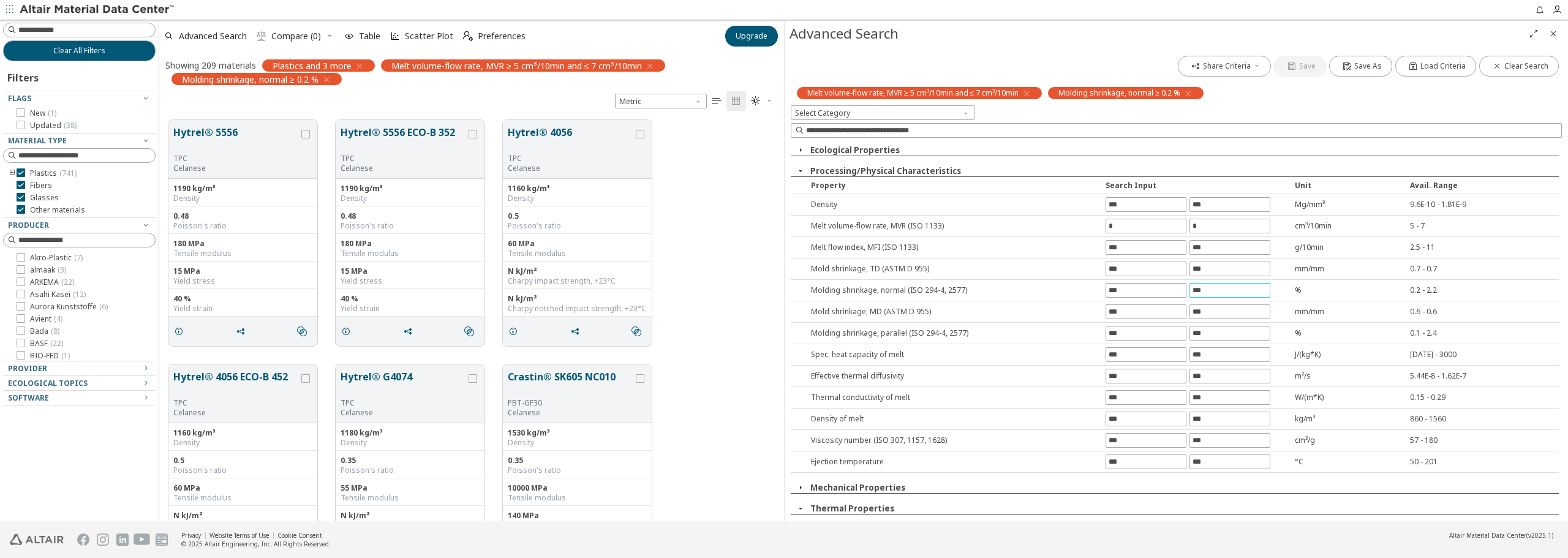
scroll to position [401, 615]
type input "***"
click at [1142, 333] on div "Share Criteria Save Save As Load Criteria Clear Search Melt volume-flow rate, M…" at bounding box center [1176, 284] width 784 height 475
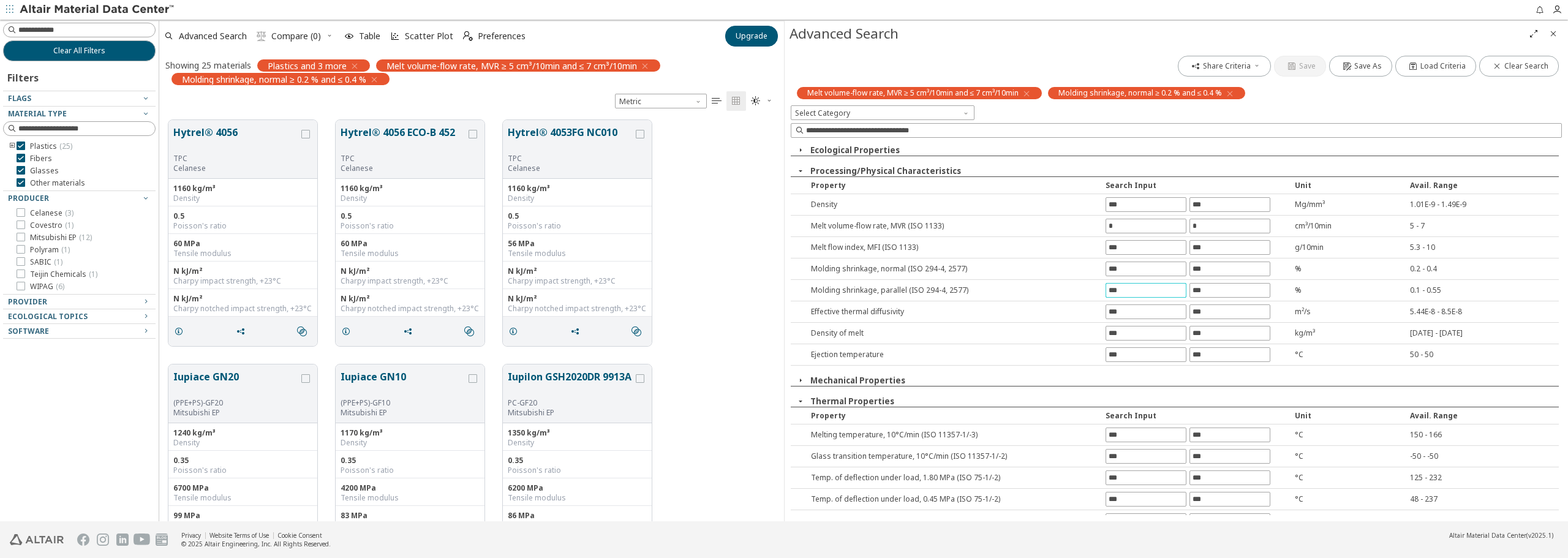
click at [1140, 285] on input "text" at bounding box center [1146, 290] width 80 height 13
type input "***"
click at [1211, 290] on div "Share Criteria Save Save As Load Criteria Clear Search Melt volume-flow rate, M…" at bounding box center [1176, 284] width 784 height 475
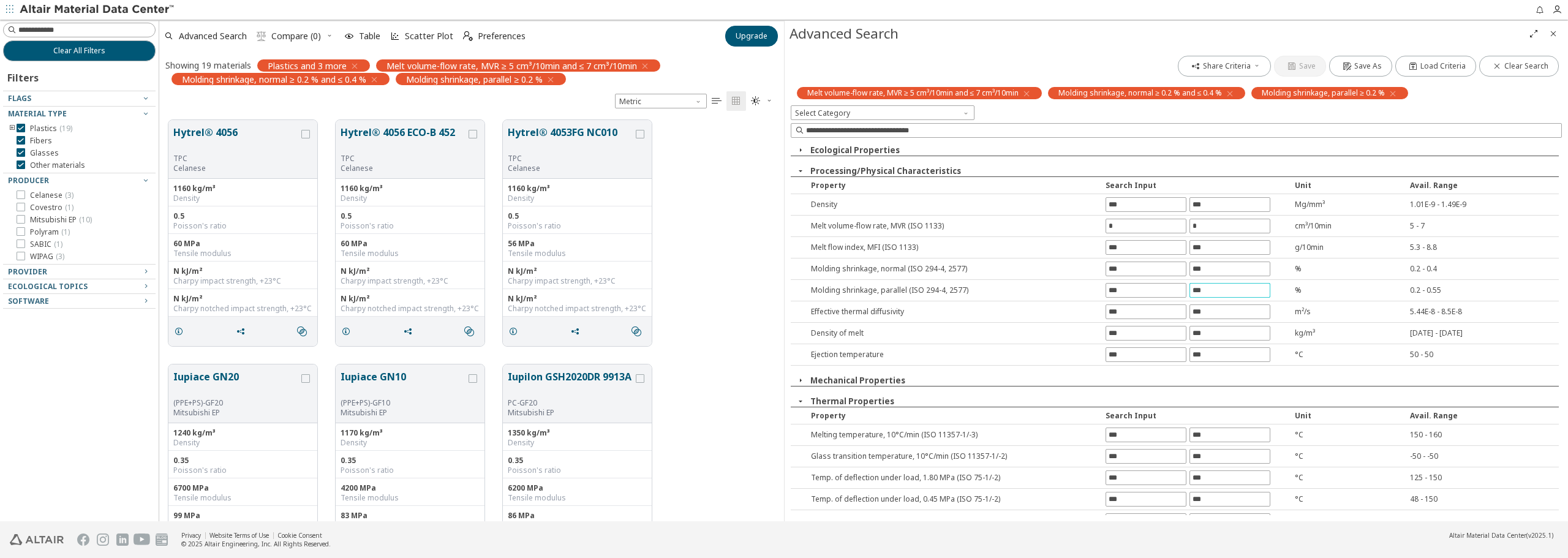
type input "***"
click at [800, 399] on div "Share Criteria Save Save As Load Criteria Clear Search Melt volume-flow rate, M…" at bounding box center [1176, 284] width 784 height 475
click at [799, 399] on icon "button" at bounding box center [801, 401] width 10 height 10
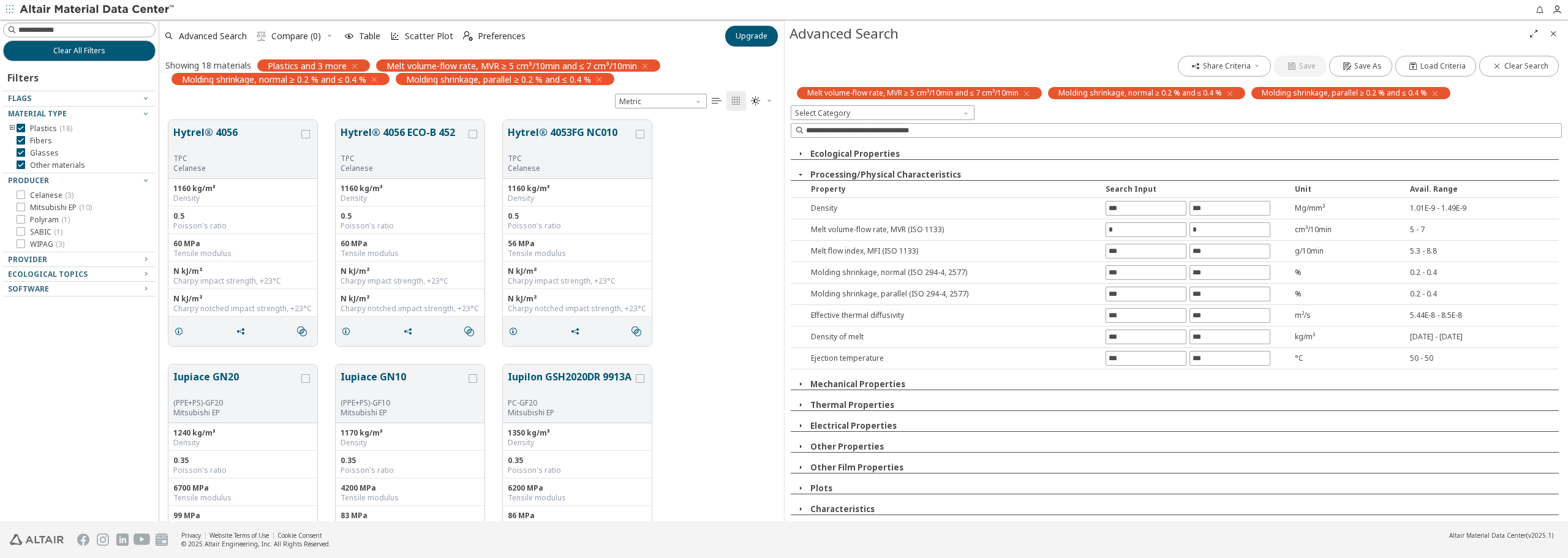
scroll to position [0, 0]
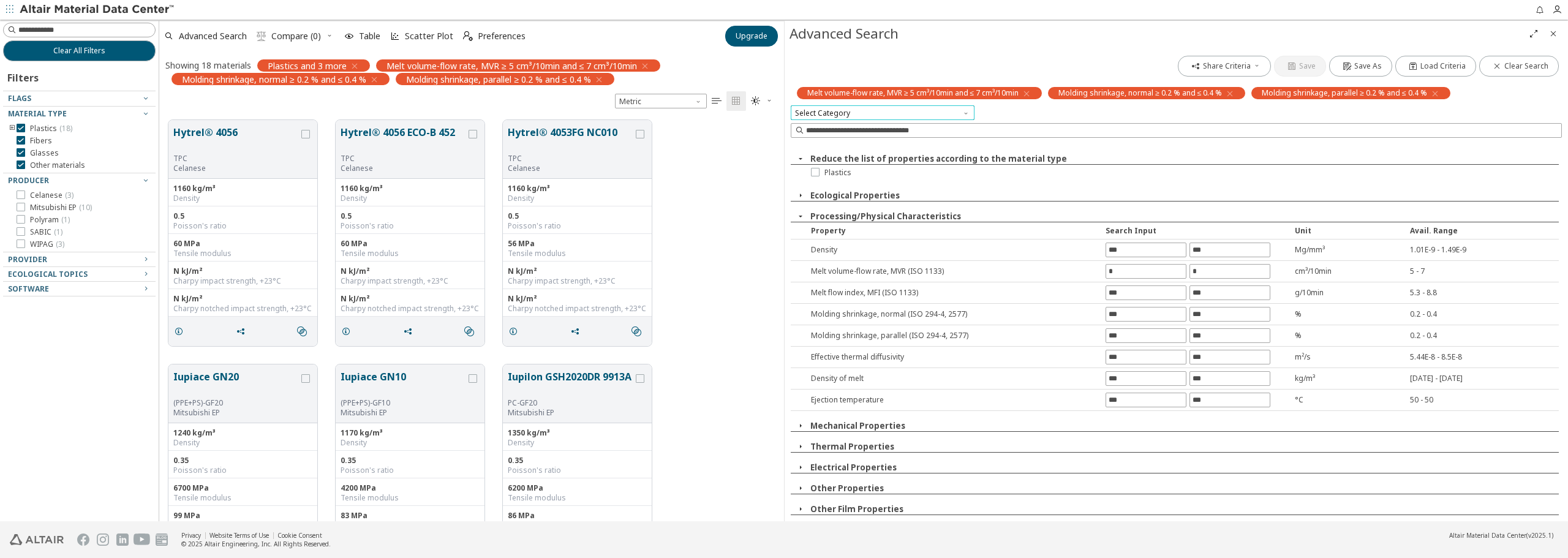
click at [893, 113] on span "Select Category" at bounding box center [883, 113] width 183 height 15
click at [1034, 129] on input at bounding box center [1178, 130] width 769 height 13
click at [905, 132] on input at bounding box center [1178, 130] width 769 height 13
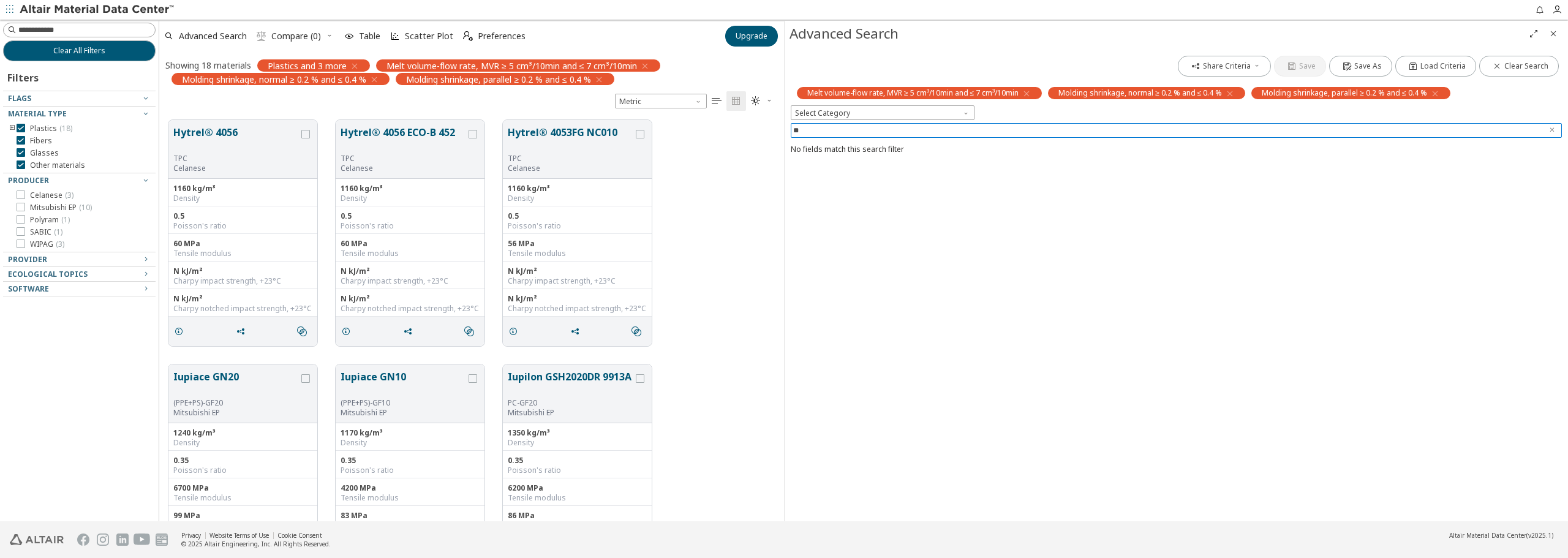
type input "*"
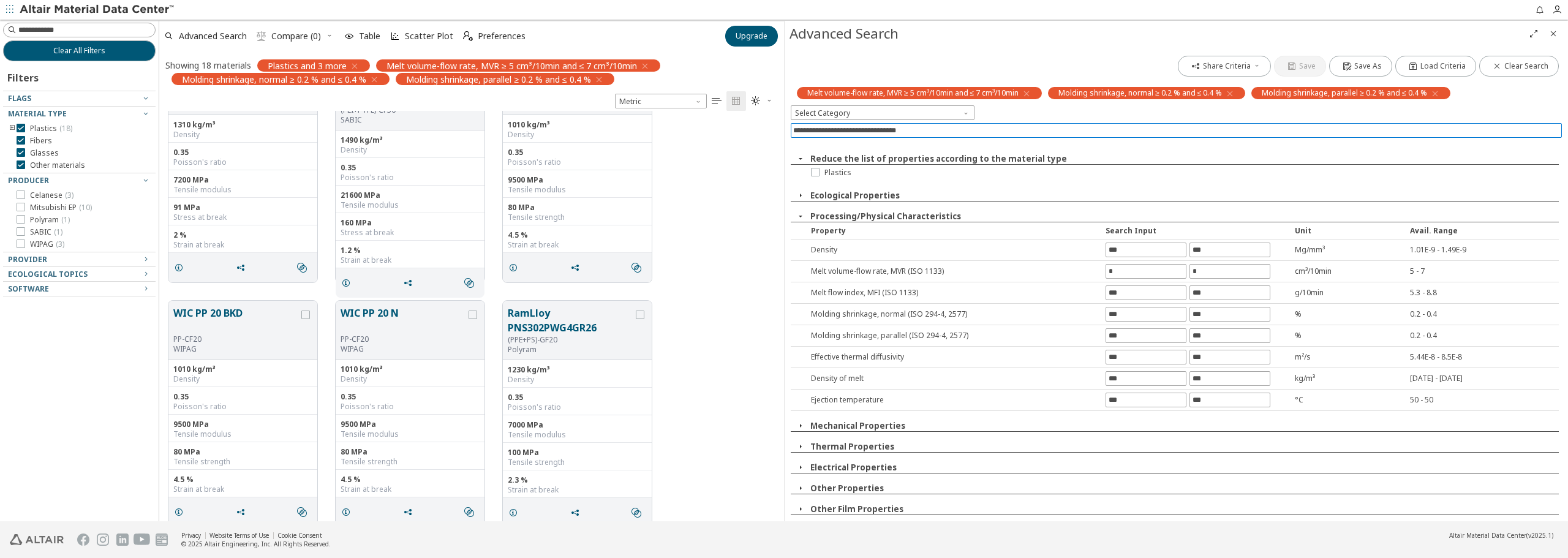
scroll to position [1057, 0]
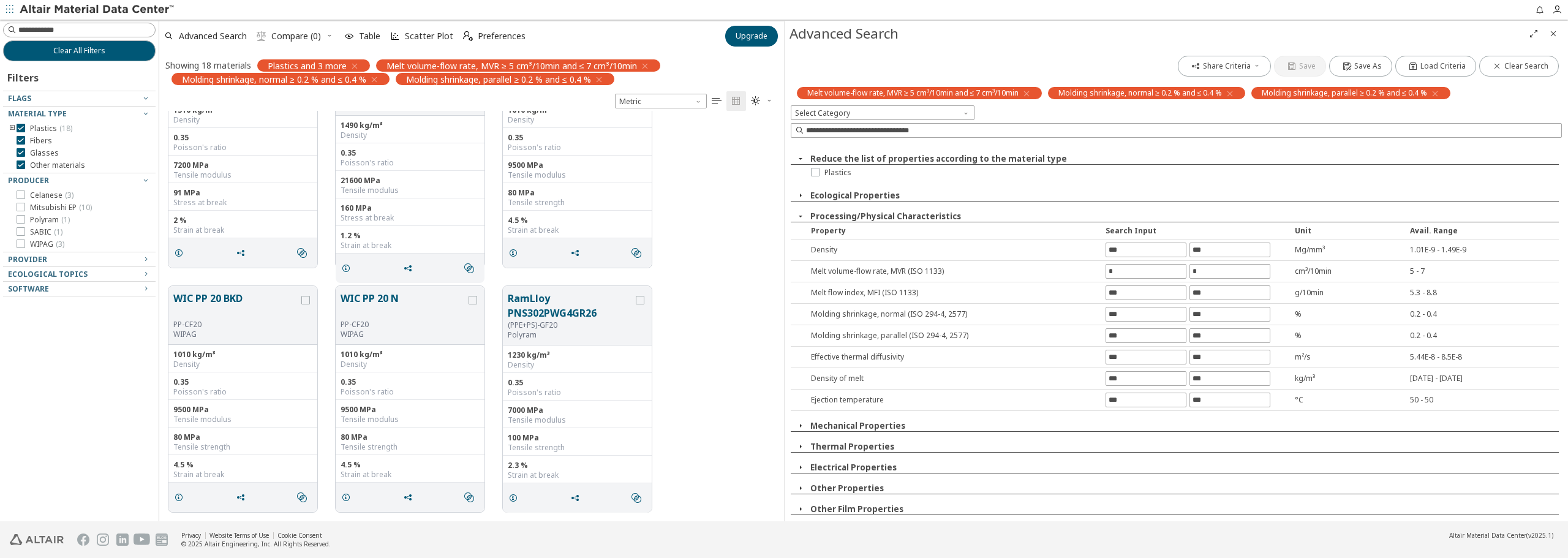
click at [800, 446] on icon "button" at bounding box center [801, 447] width 10 height 10
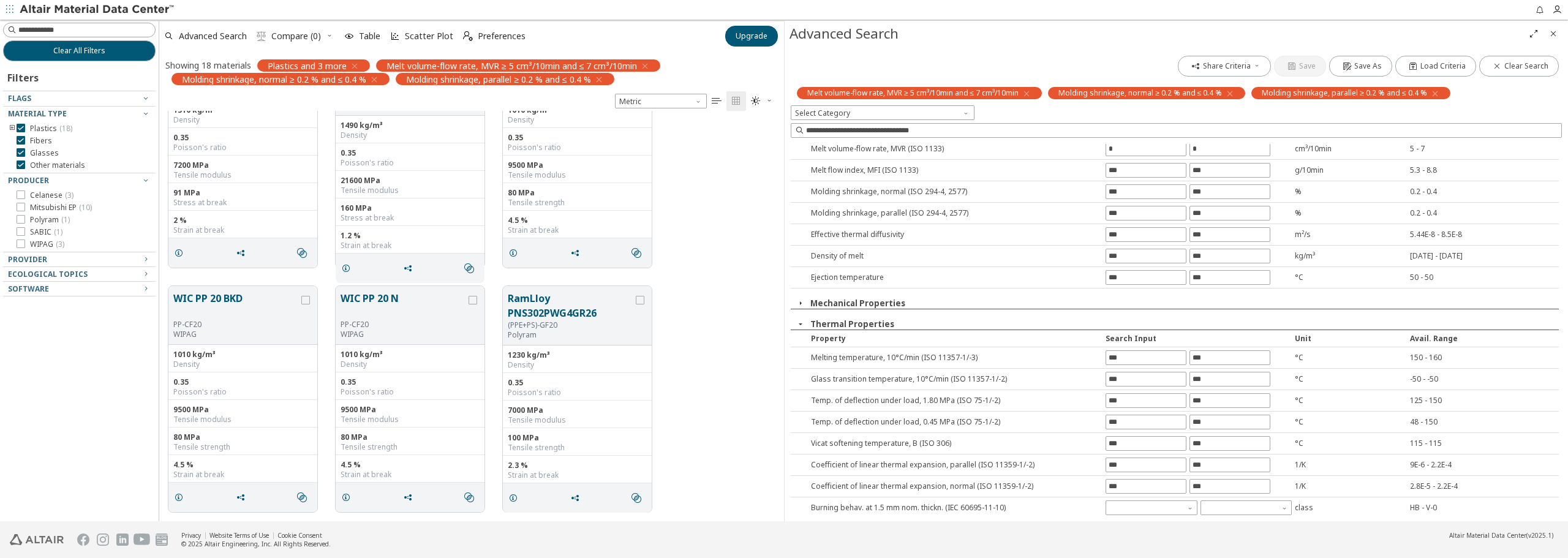
scroll to position [183, 0]
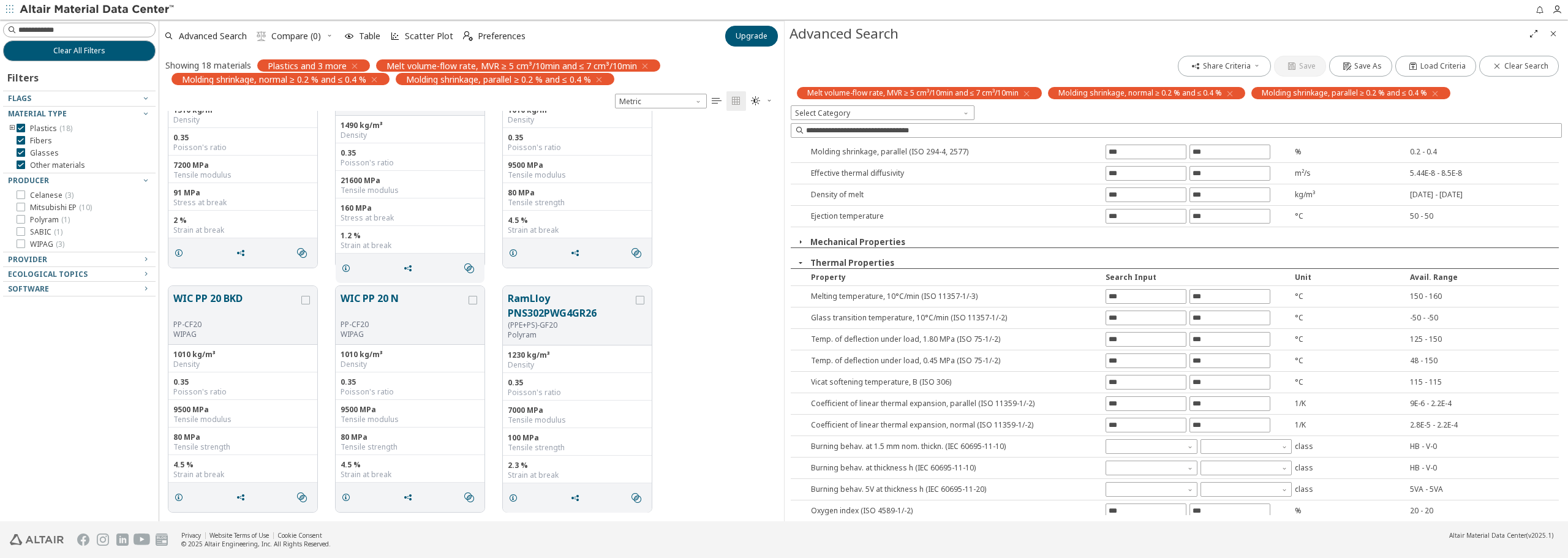
click at [800, 264] on icon "button" at bounding box center [801, 263] width 10 height 10
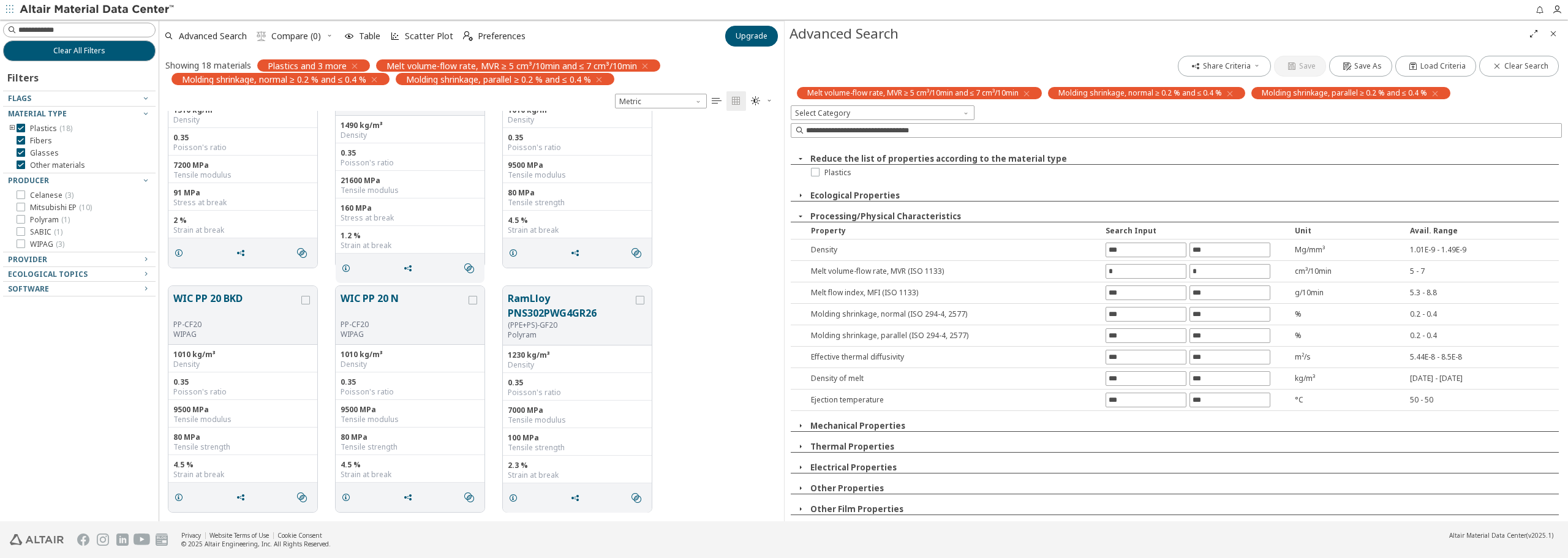
scroll to position [42, 0]
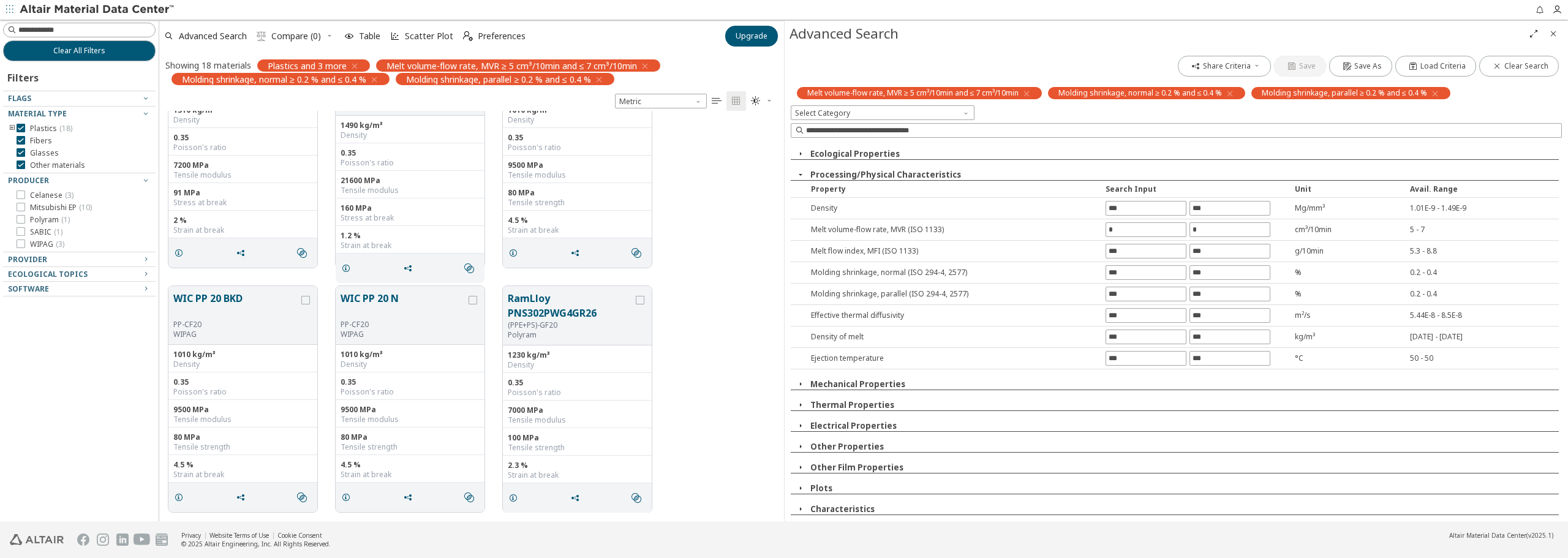
click at [802, 445] on icon "button" at bounding box center [801, 447] width 10 height 10
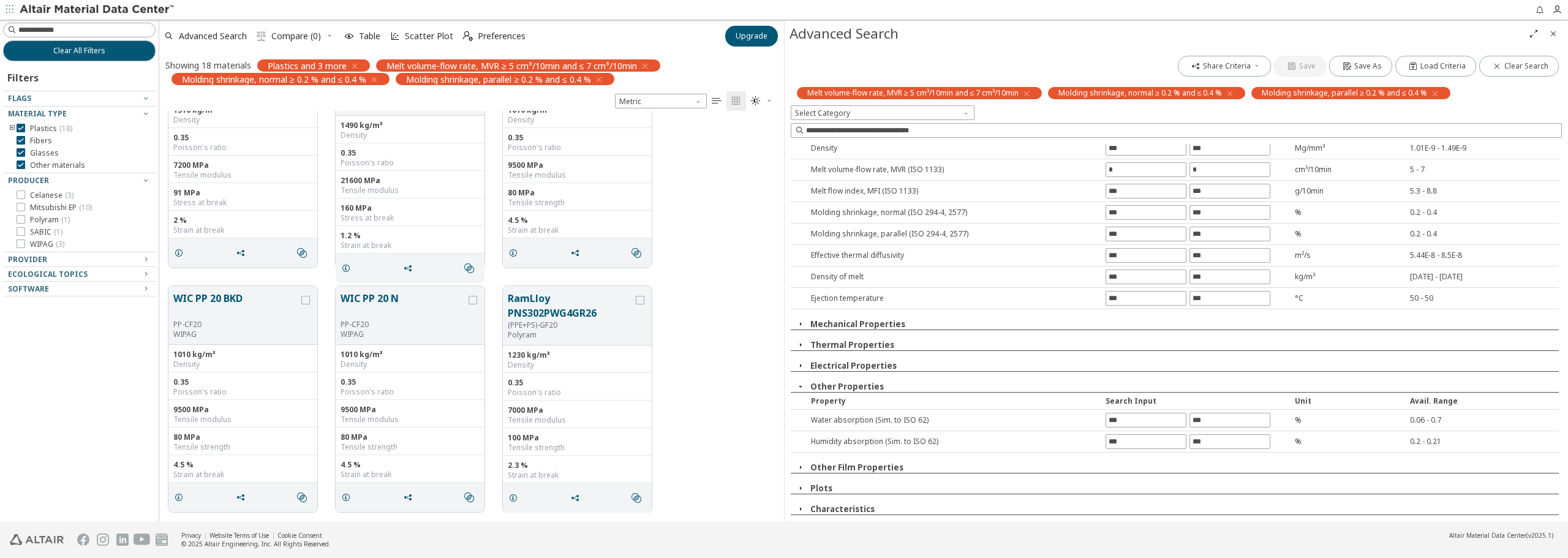
click at [801, 509] on icon "button" at bounding box center [801, 510] width 10 height 10
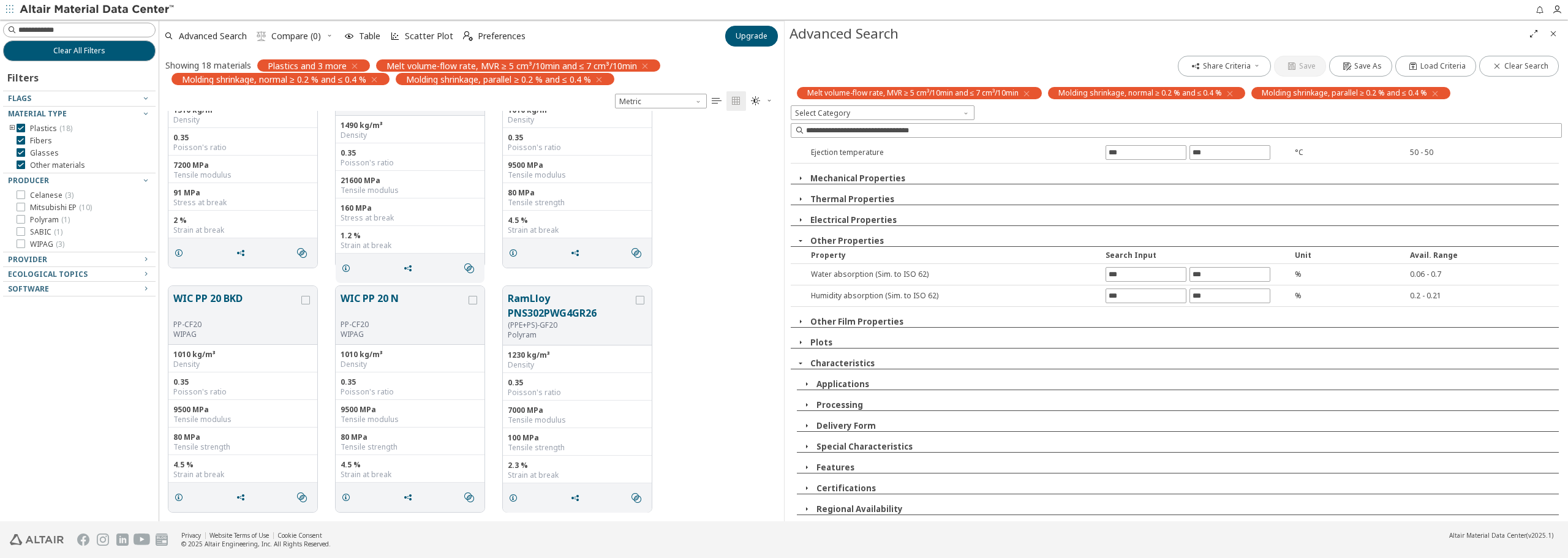
click at [809, 405] on icon "button" at bounding box center [807, 405] width 10 height 10
click at [824, 417] on icon at bounding box center [821, 418] width 8 height 8
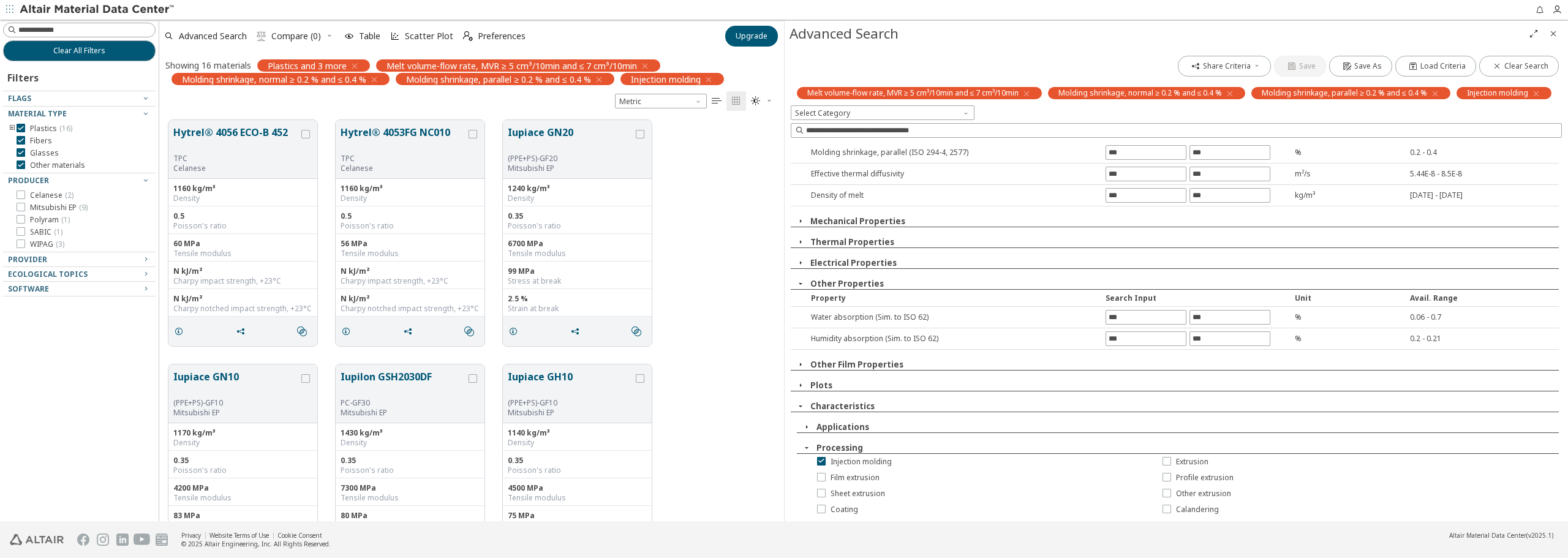
scroll to position [0, 0]
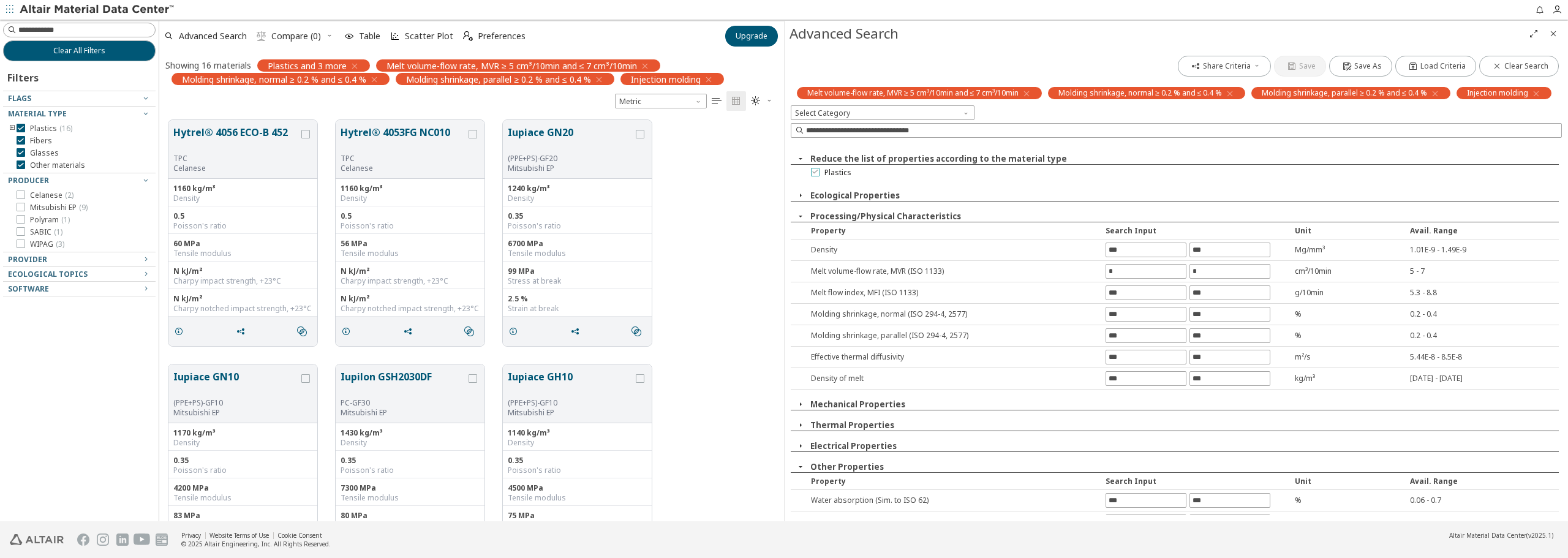
click at [816, 172] on icon at bounding box center [815, 172] width 8 height 8
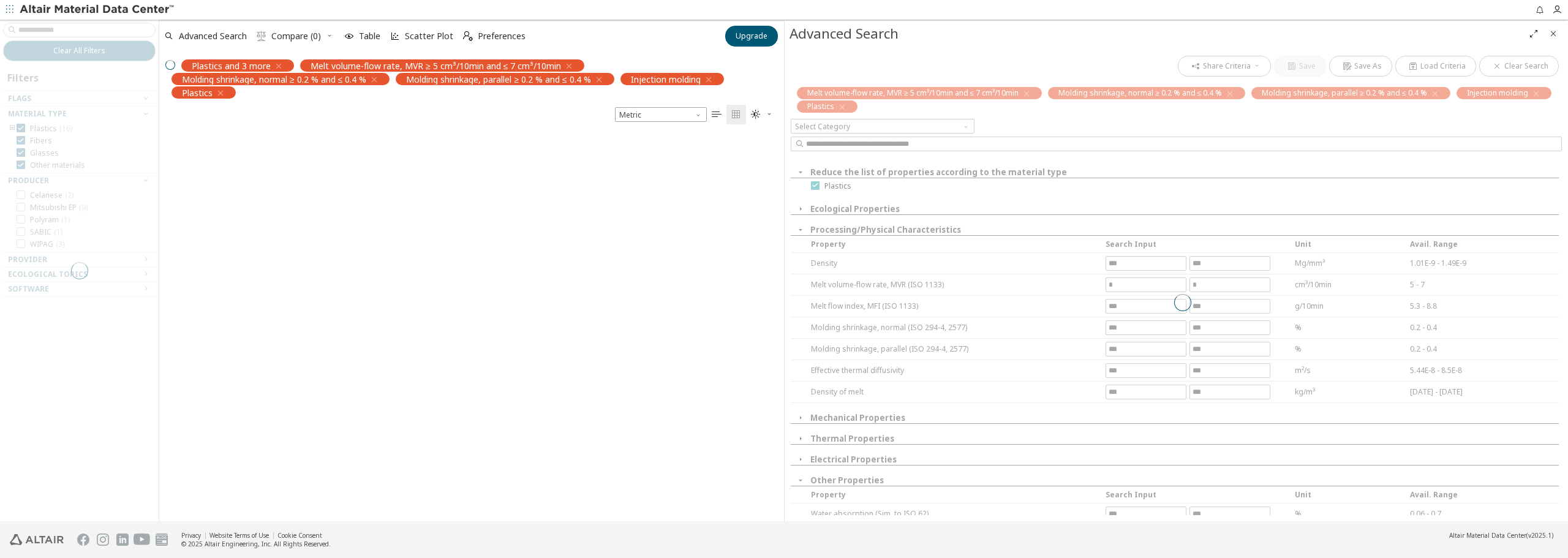
scroll to position [388, 615]
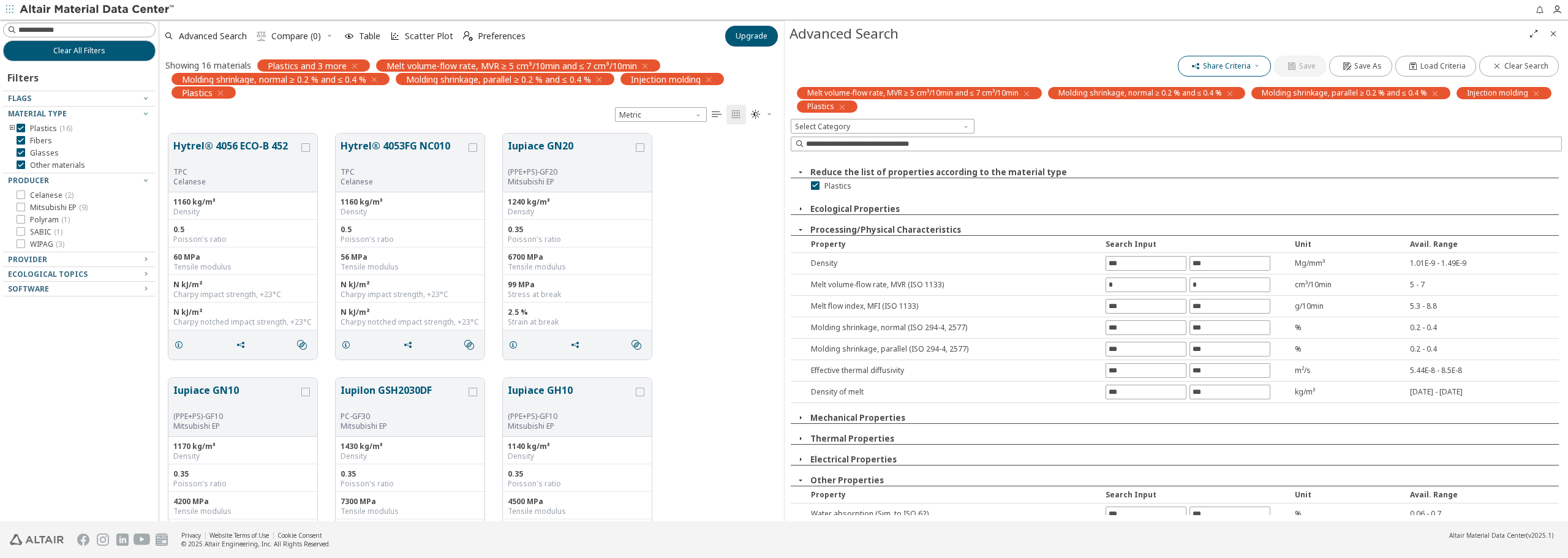
click at [1241, 68] on span "Share Criteria" at bounding box center [1226, 66] width 48 height 10
click at [1241, 66] on span "Share Criteria" at bounding box center [1226, 66] width 48 height 10
